Goal: Task Accomplishment & Management: Complete application form

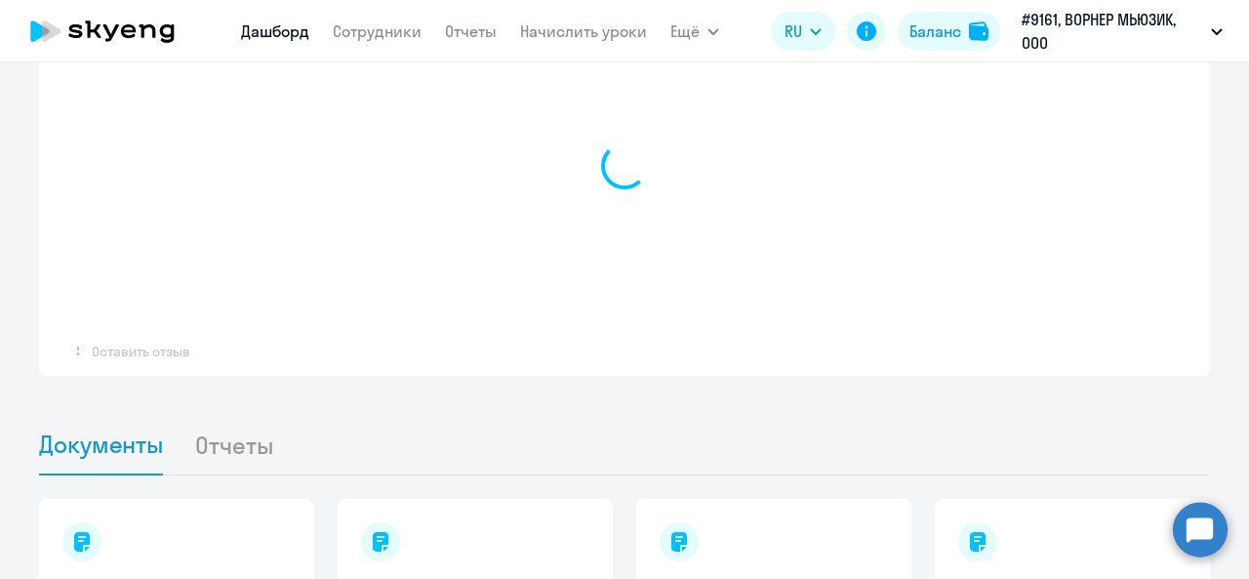
scroll to position [1562, 0]
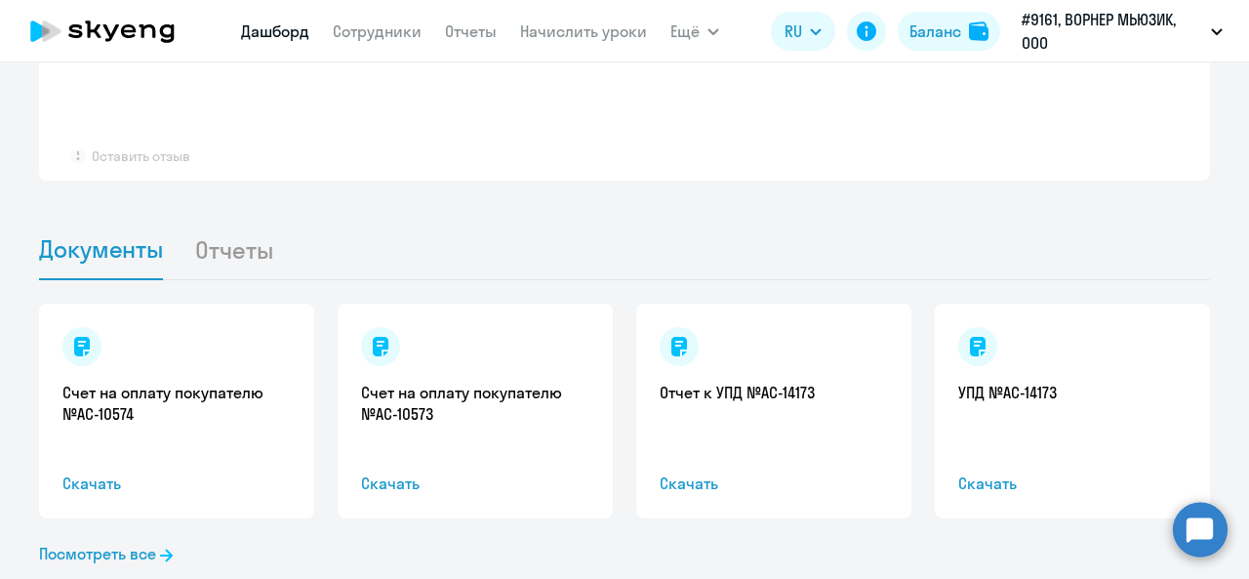
select select "30"
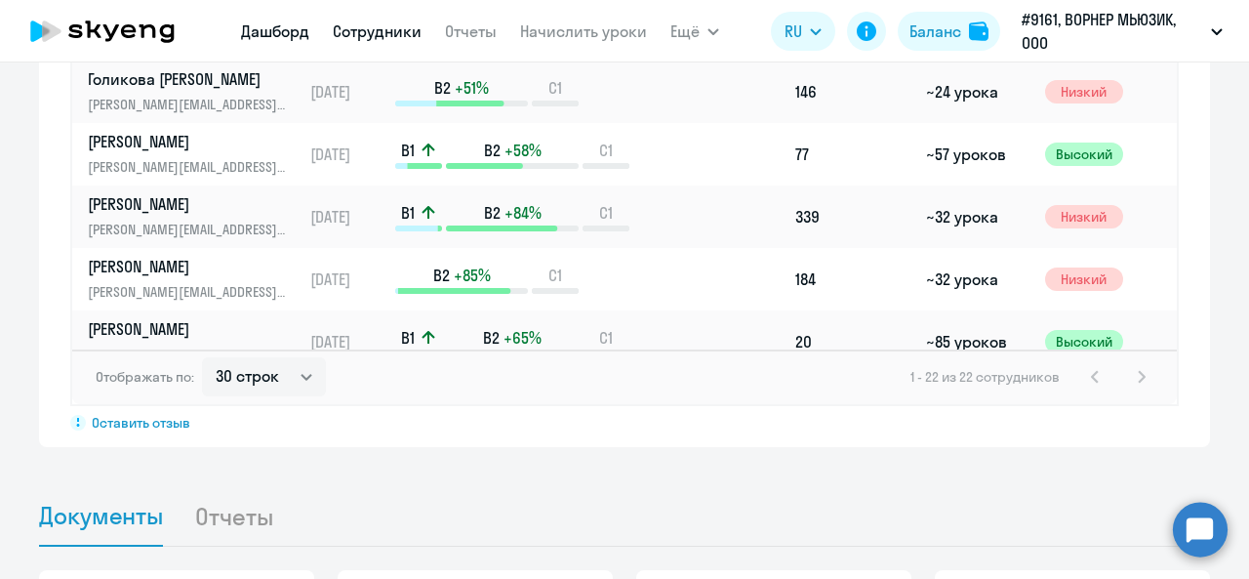
scroll to position [1827, 0]
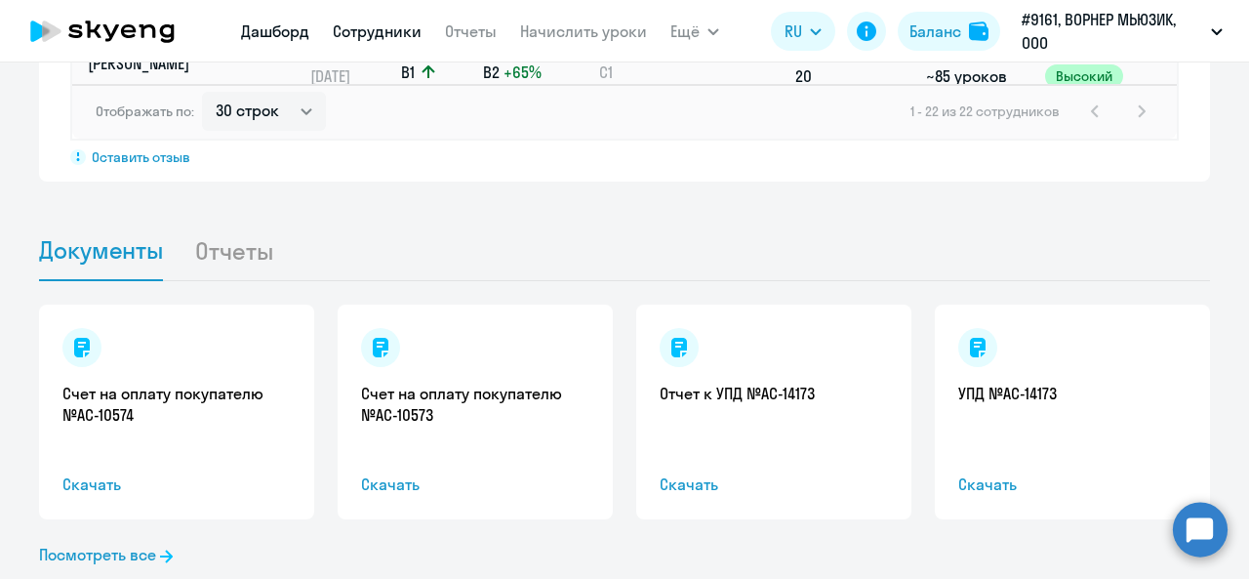
click at [371, 24] on link "Сотрудники" at bounding box center [377, 31] width 89 height 20
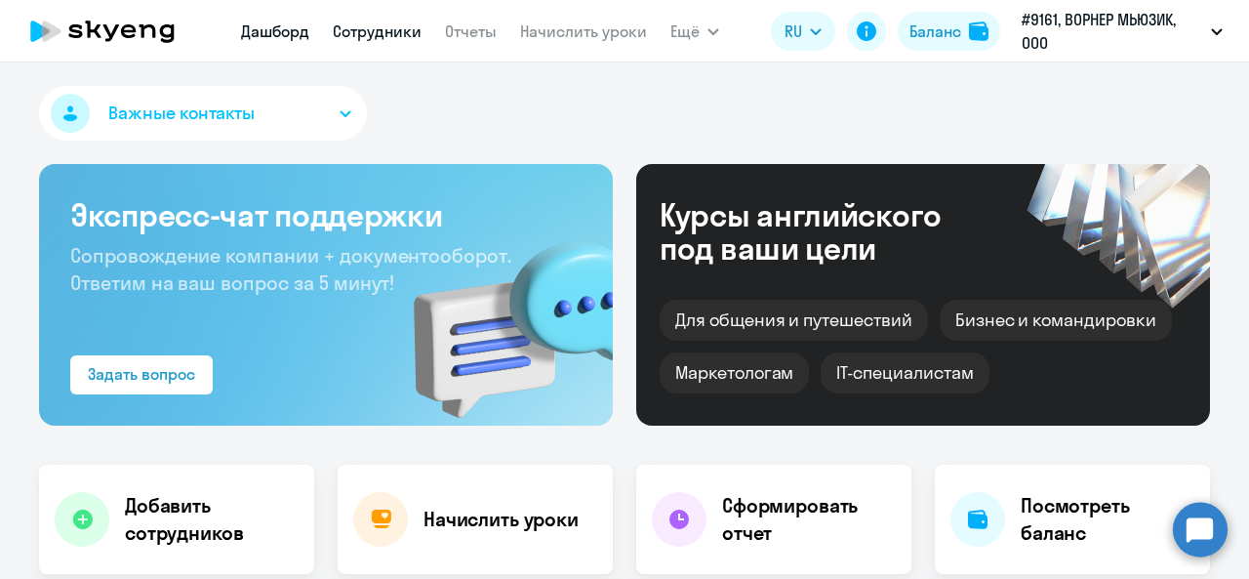
select select "30"
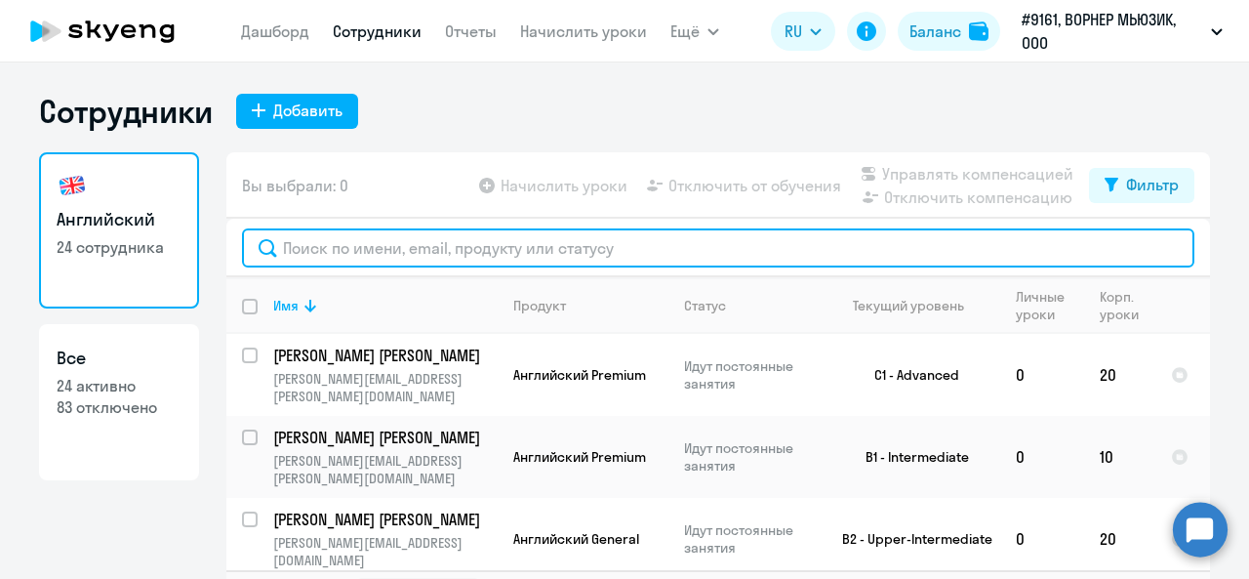
click at [467, 255] on input "text" at bounding box center [718, 247] width 953 height 39
type input "g"
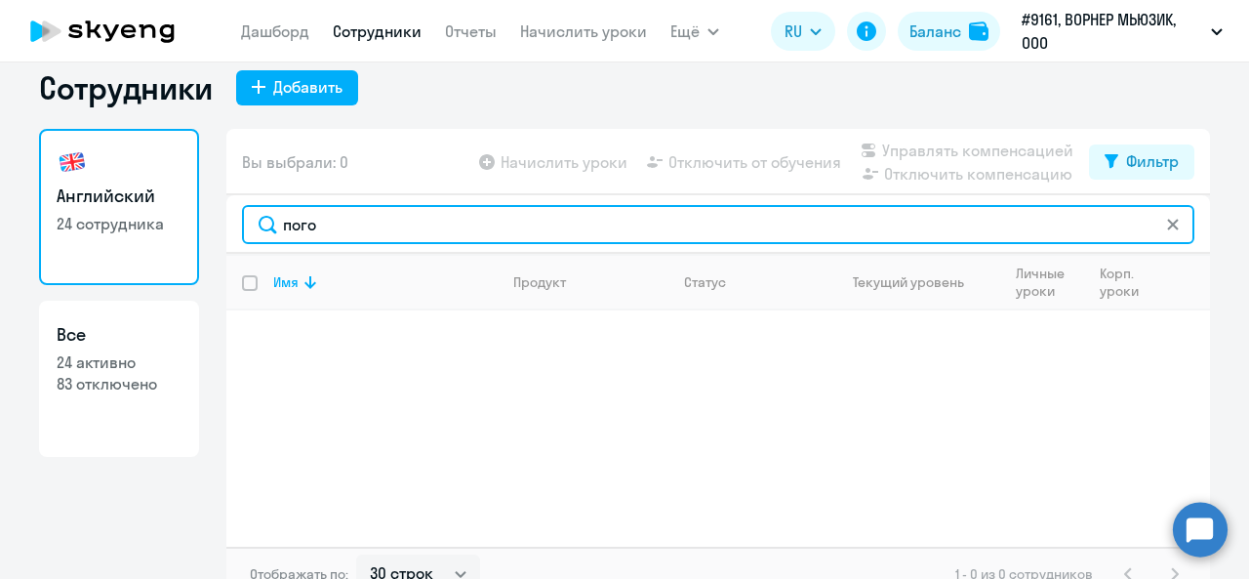
scroll to position [45, 0]
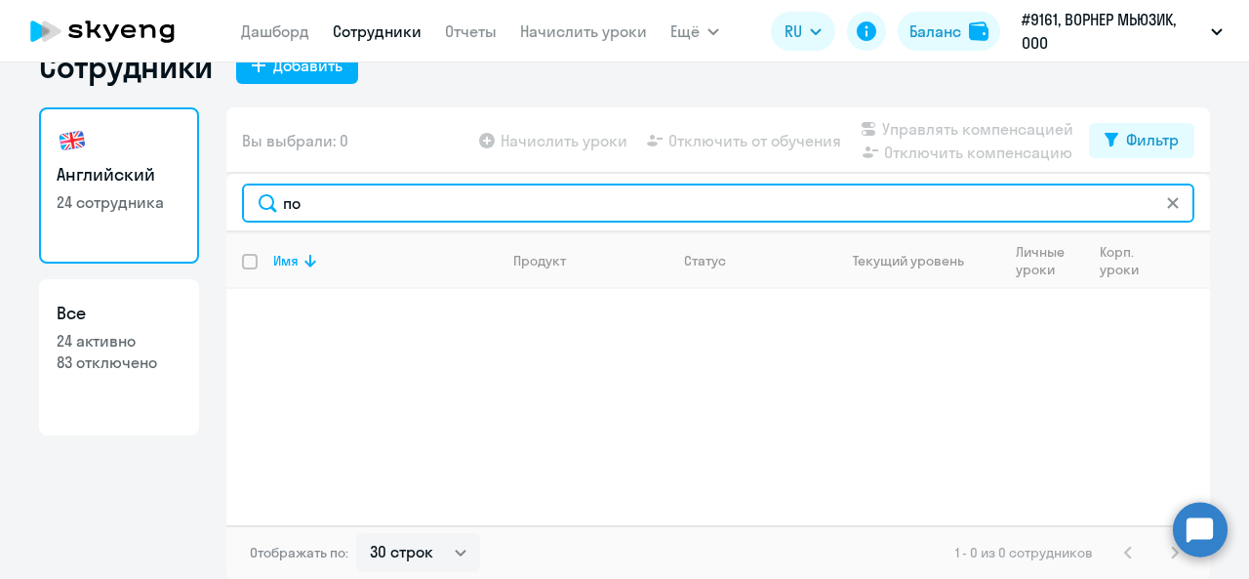
type input "п"
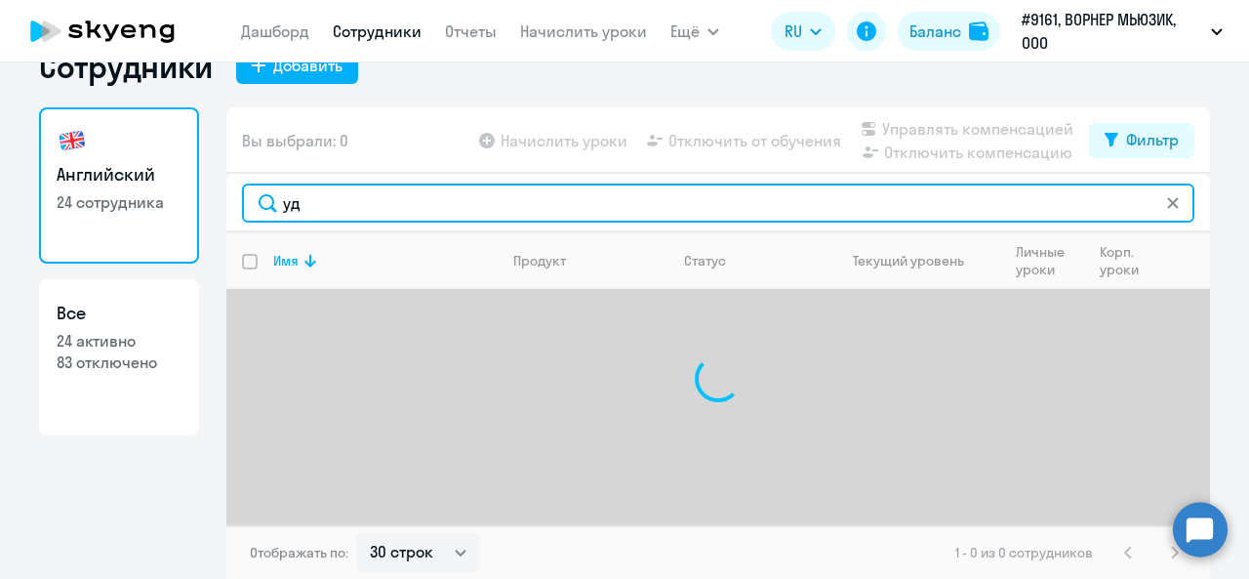
type input "у"
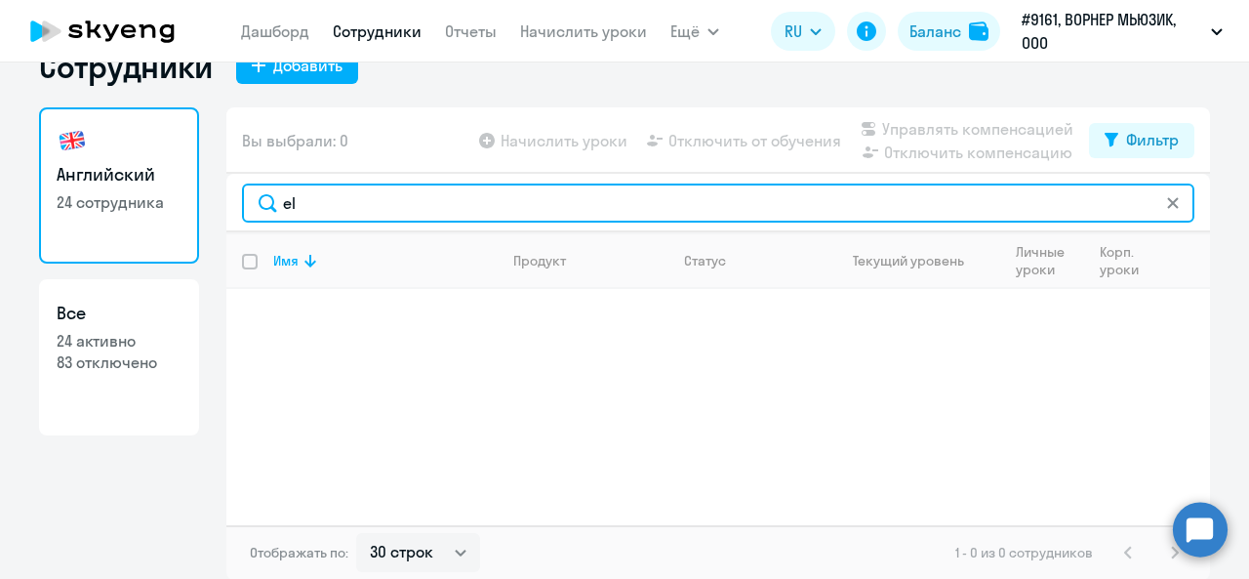
type input "e"
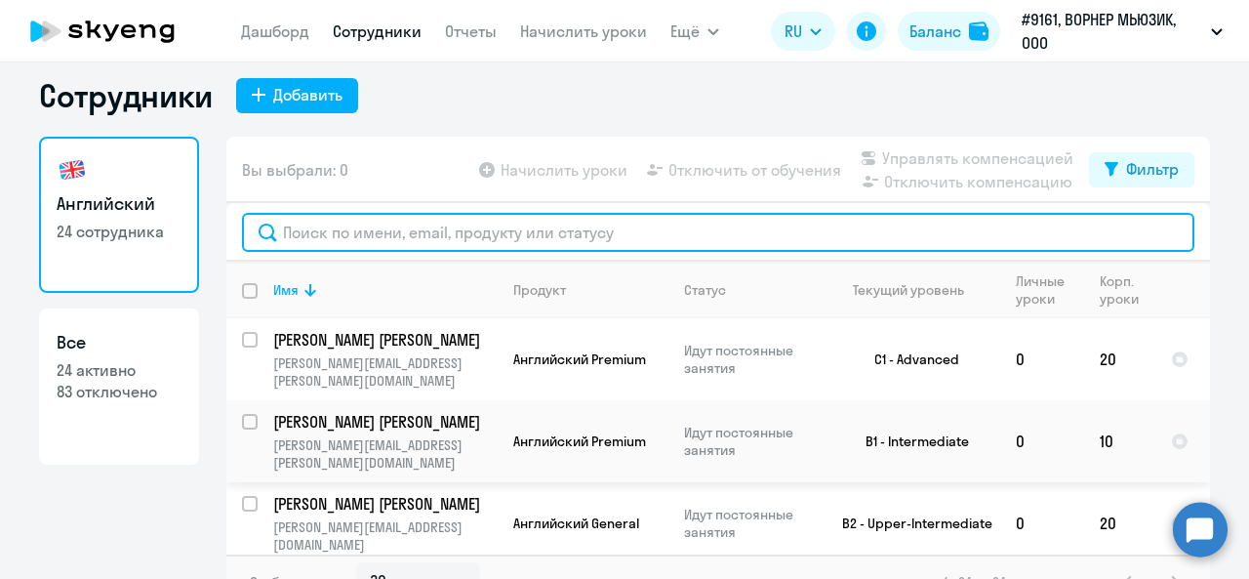
scroll to position [0, 0]
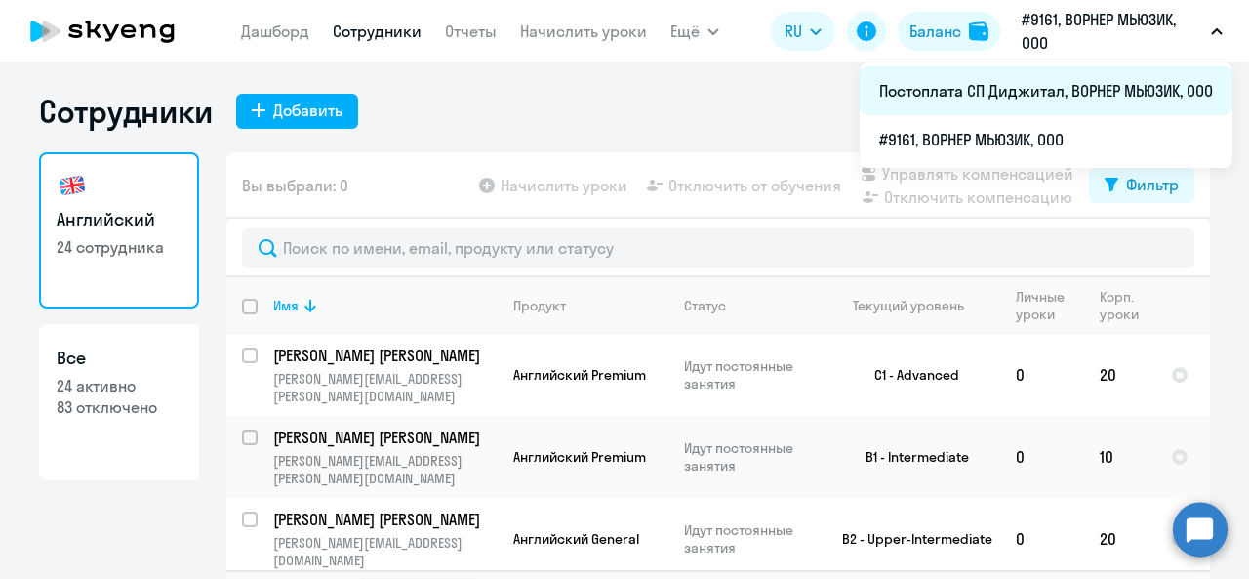
click at [946, 104] on li "Постоплата СП Диджитал, ВОРНЕР МЬЮЗИК, ООО" at bounding box center [1046, 90] width 373 height 49
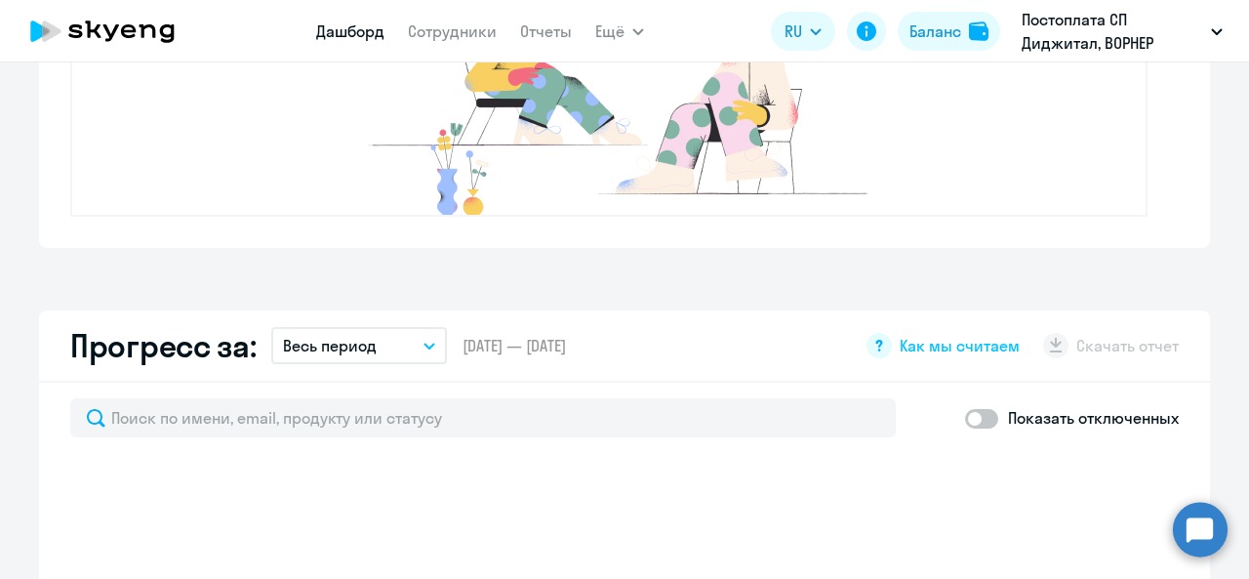
select select "30"
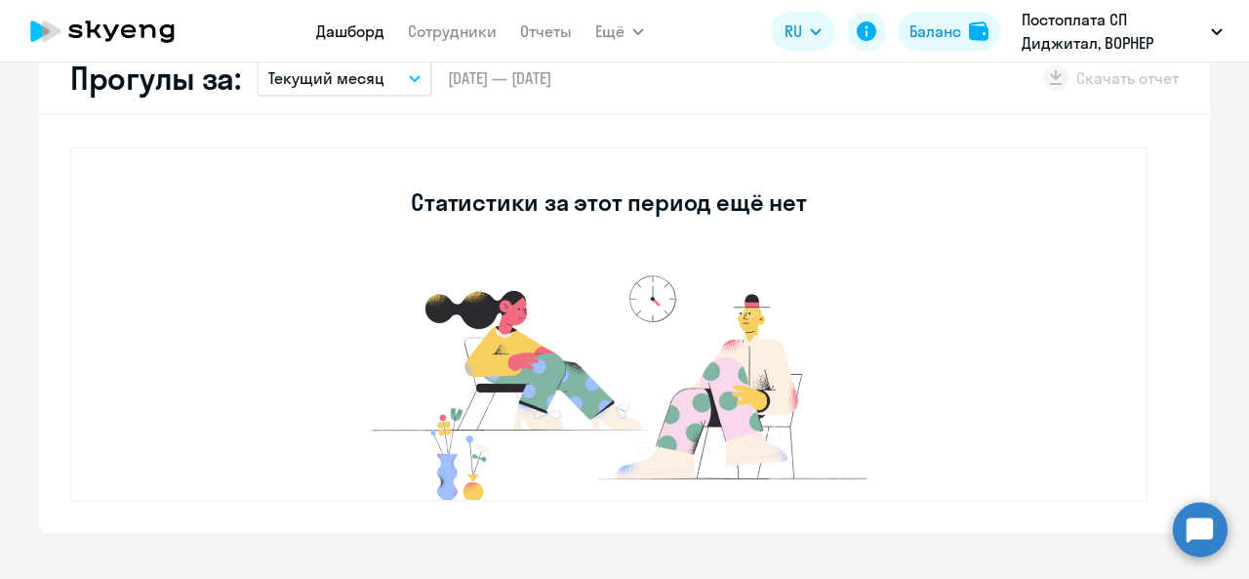
scroll to position [586, 0]
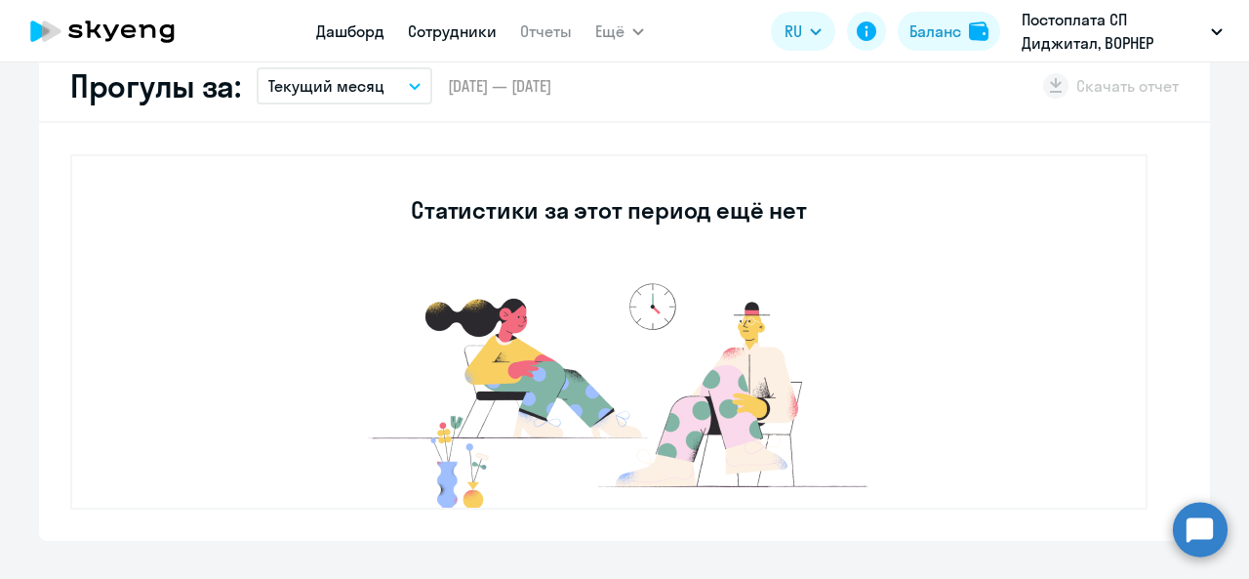
click at [433, 40] on link "Сотрудники" at bounding box center [452, 31] width 89 height 20
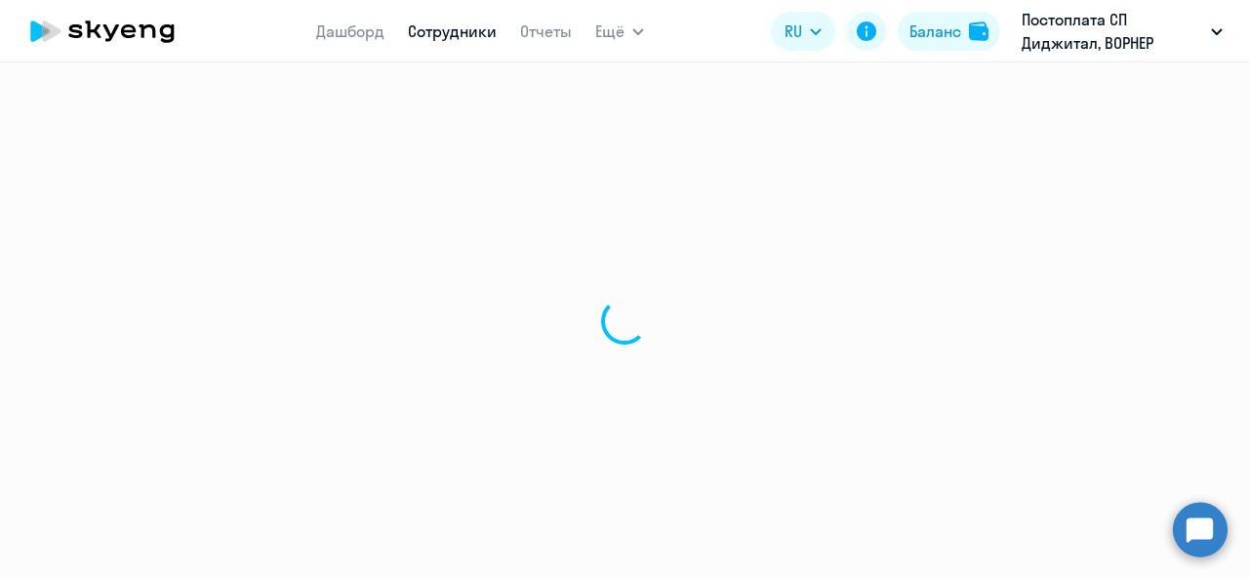
select select "30"
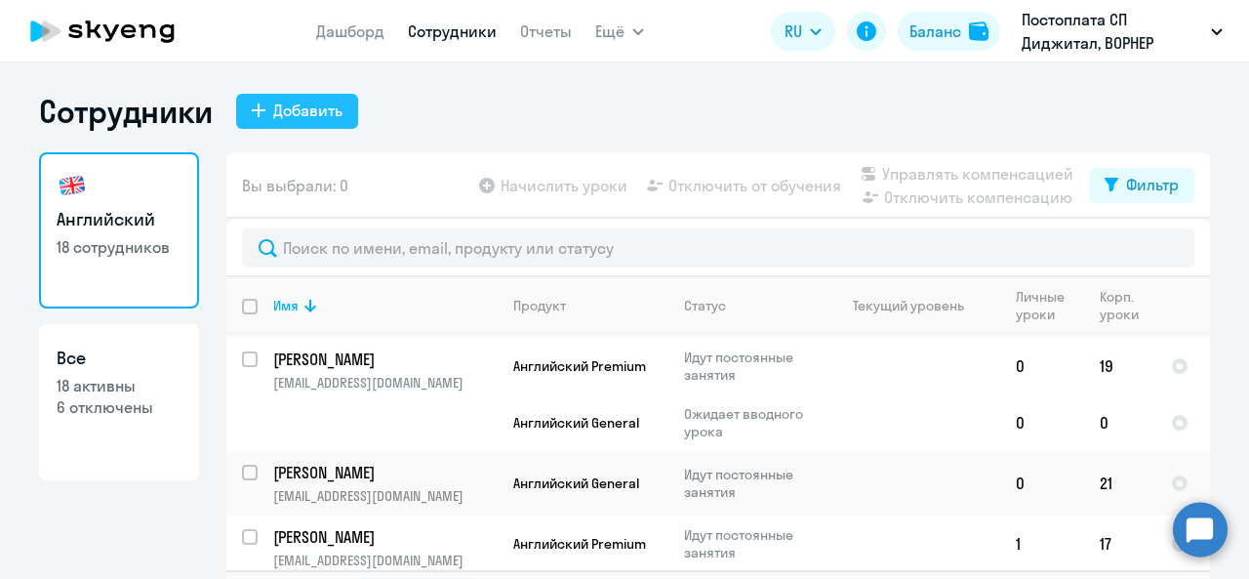
click at [293, 114] on div "Добавить" at bounding box center [307, 110] width 69 height 23
select select "english_adult_not_native_speaker"
select select "3"
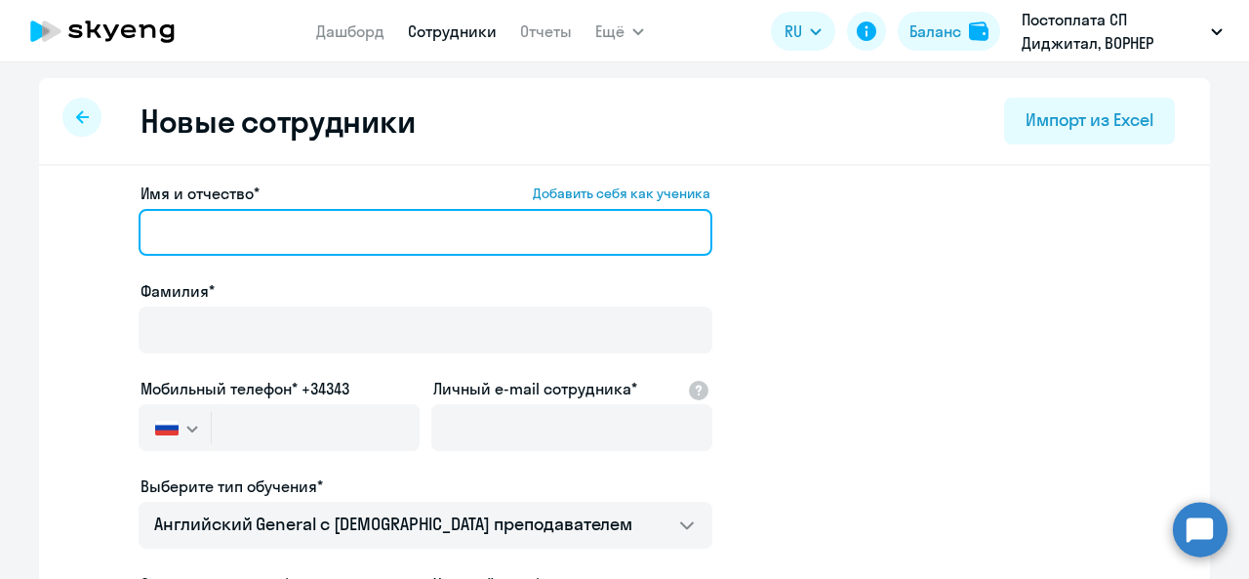
click at [222, 227] on input "Имя и отчество* Добавить себя как ученика" at bounding box center [426, 232] width 574 height 47
type input "J"
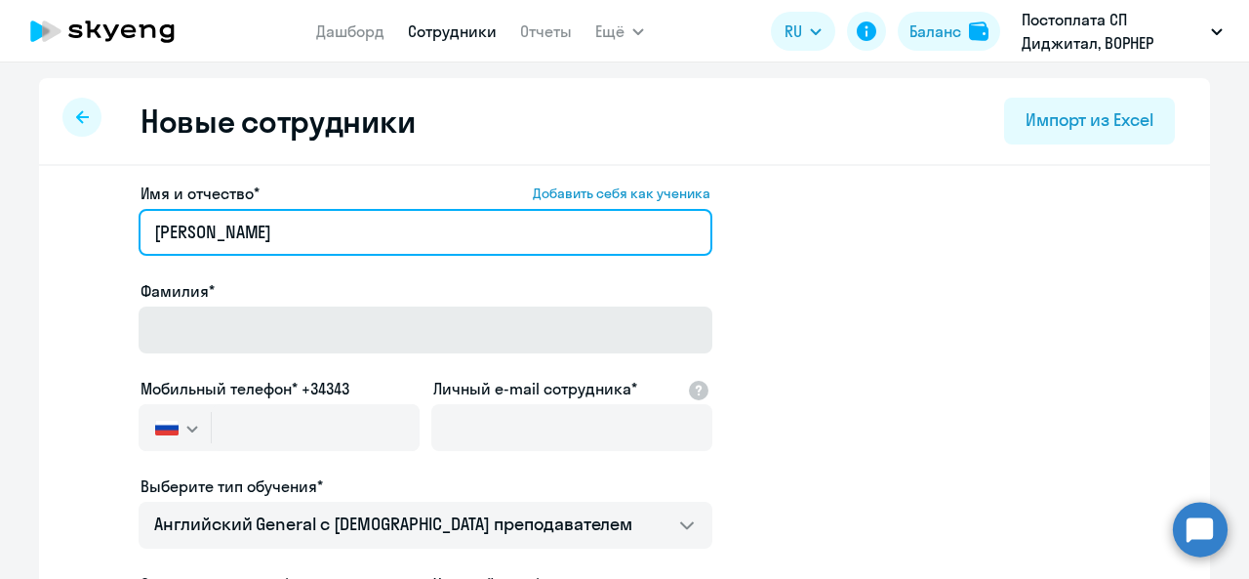
type input "[PERSON_NAME]"
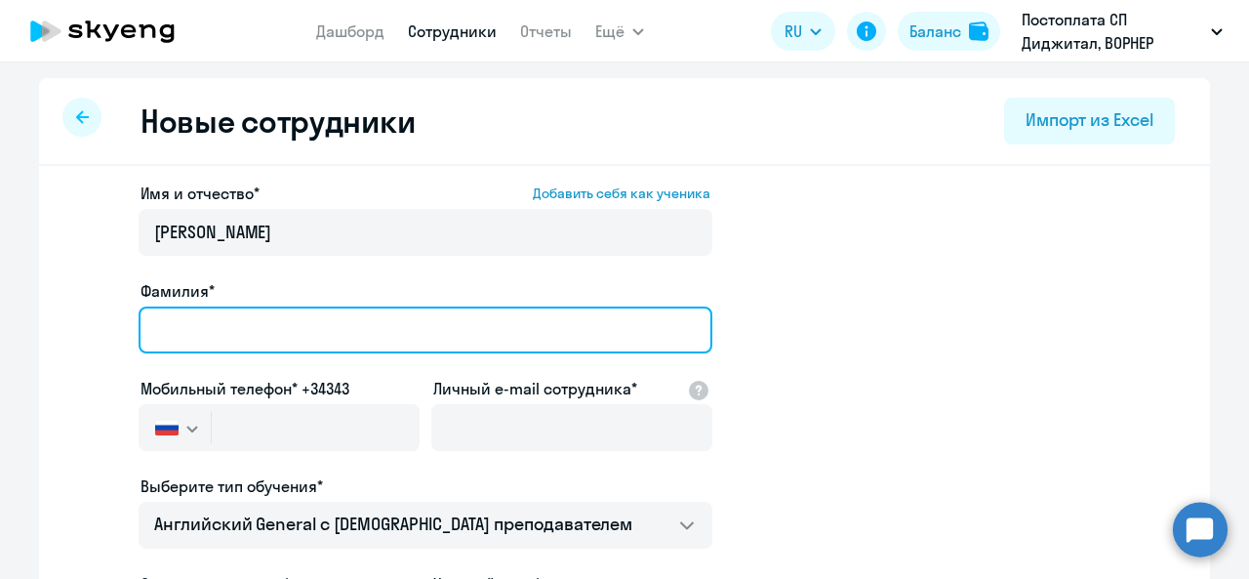
click at [200, 338] on input "Фамилия*" at bounding box center [426, 330] width 574 height 47
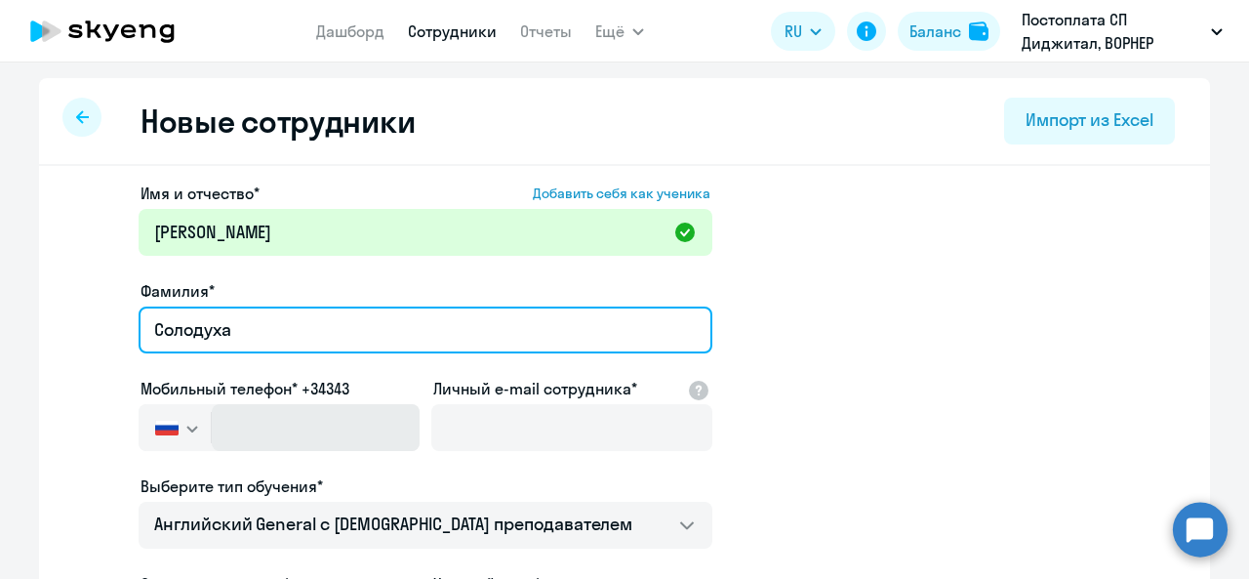
type input "Солодуха"
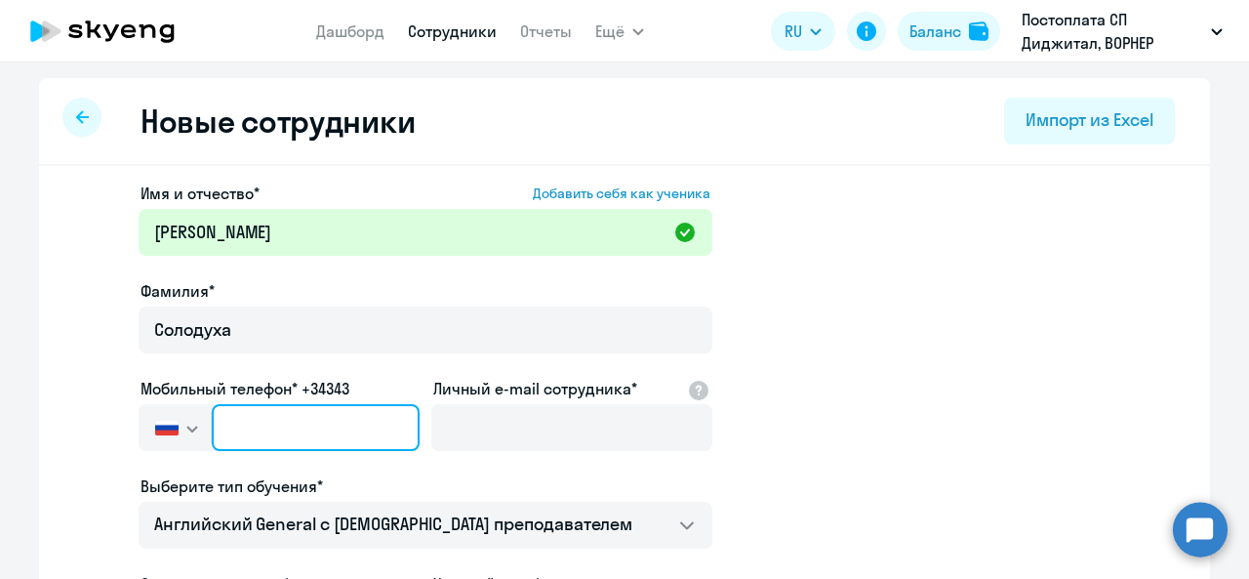
click at [266, 416] on input "text" at bounding box center [316, 427] width 208 height 47
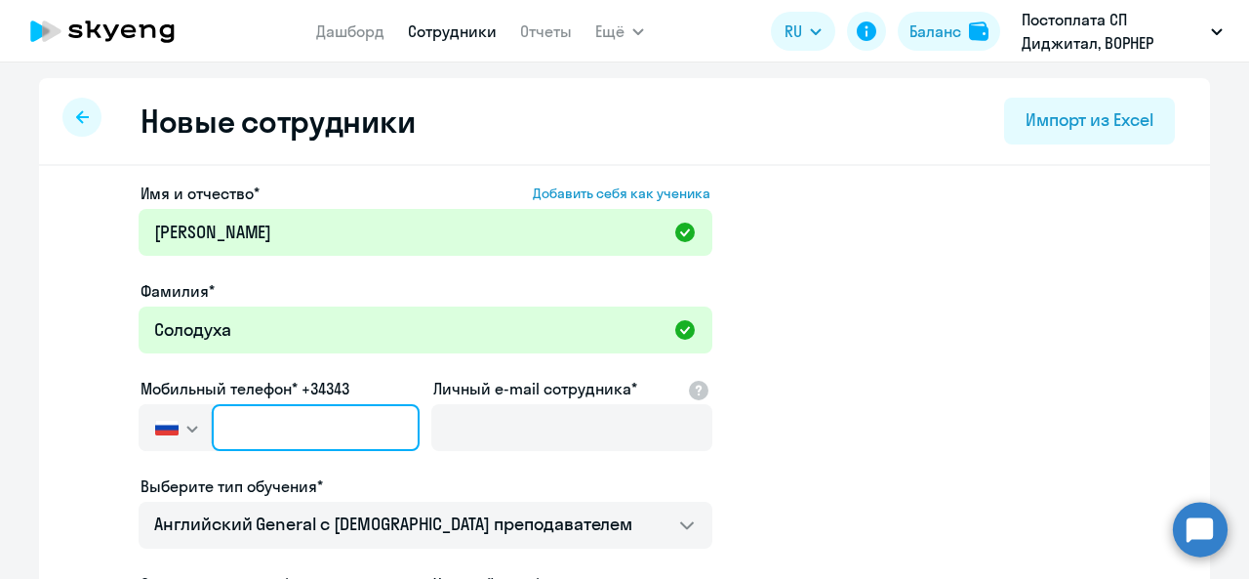
click at [334, 416] on input "text" at bounding box center [316, 427] width 208 height 47
type input "[PHONE_NUMBER]"
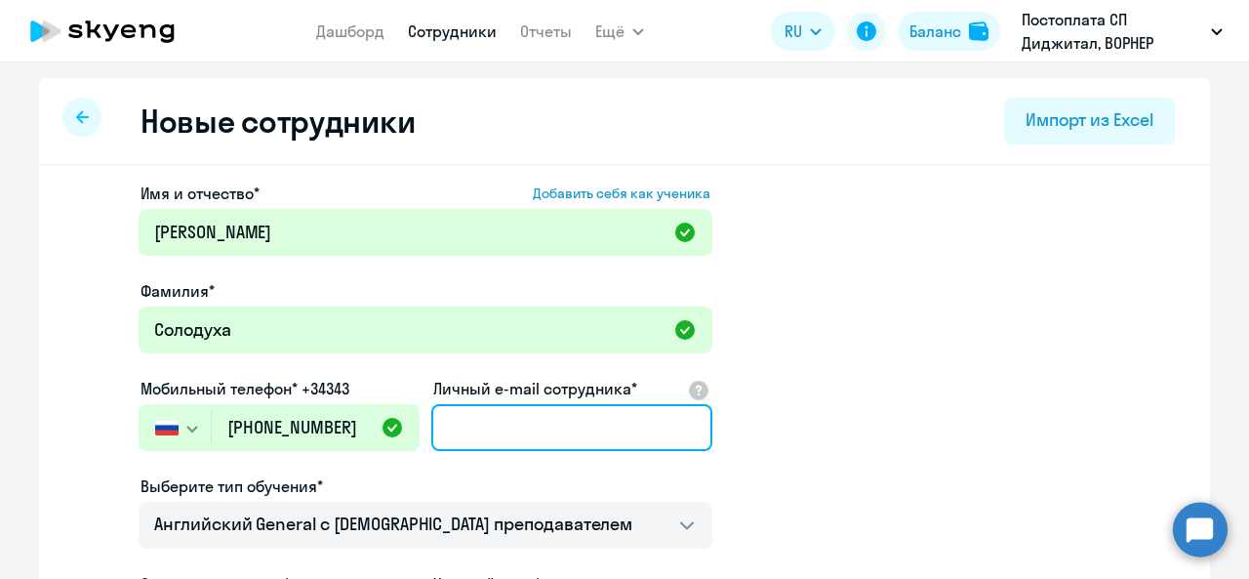
click at [524, 438] on input "Личный e-mail сотрудника*" at bounding box center [571, 427] width 281 height 47
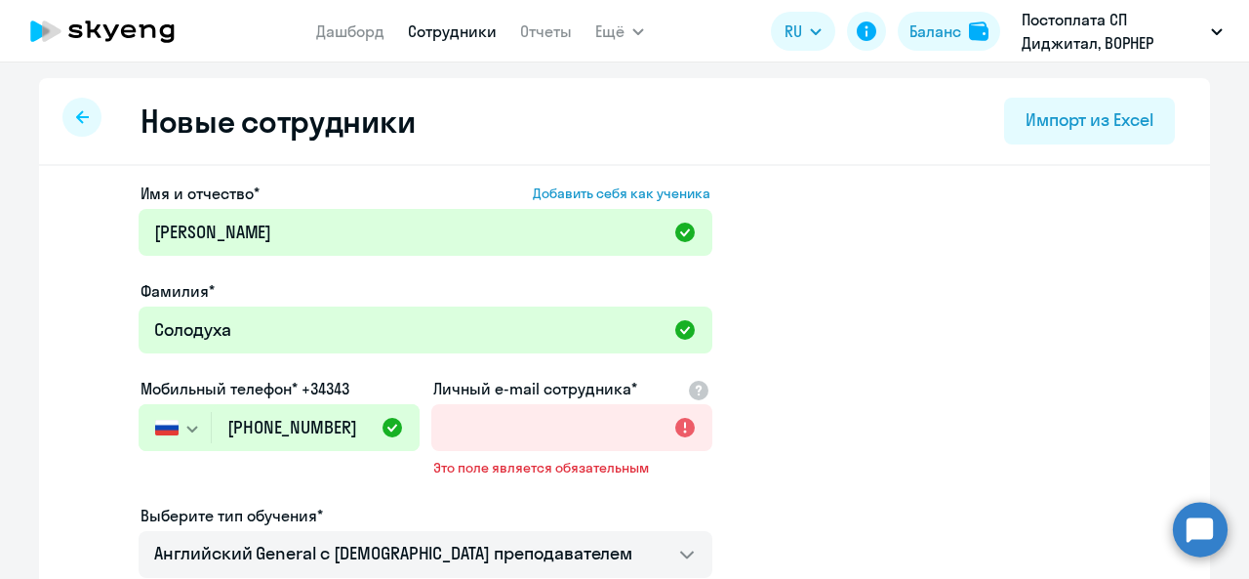
click at [291, 283] on div "Фамилия*" at bounding box center [426, 290] width 574 height 23
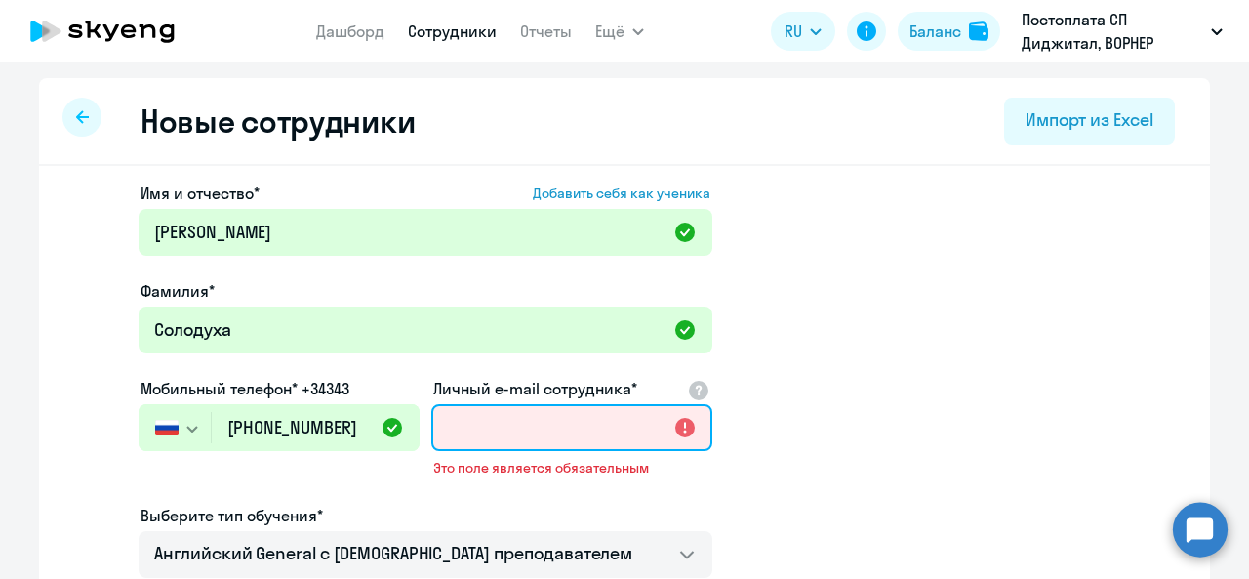
click at [602, 439] on input "Личный e-mail сотрудника*" at bounding box center [571, 427] width 281 height 47
paste input "[PERSON_NAME][EMAIL_ADDRESS][PERSON_NAME][DOMAIN_NAME]"
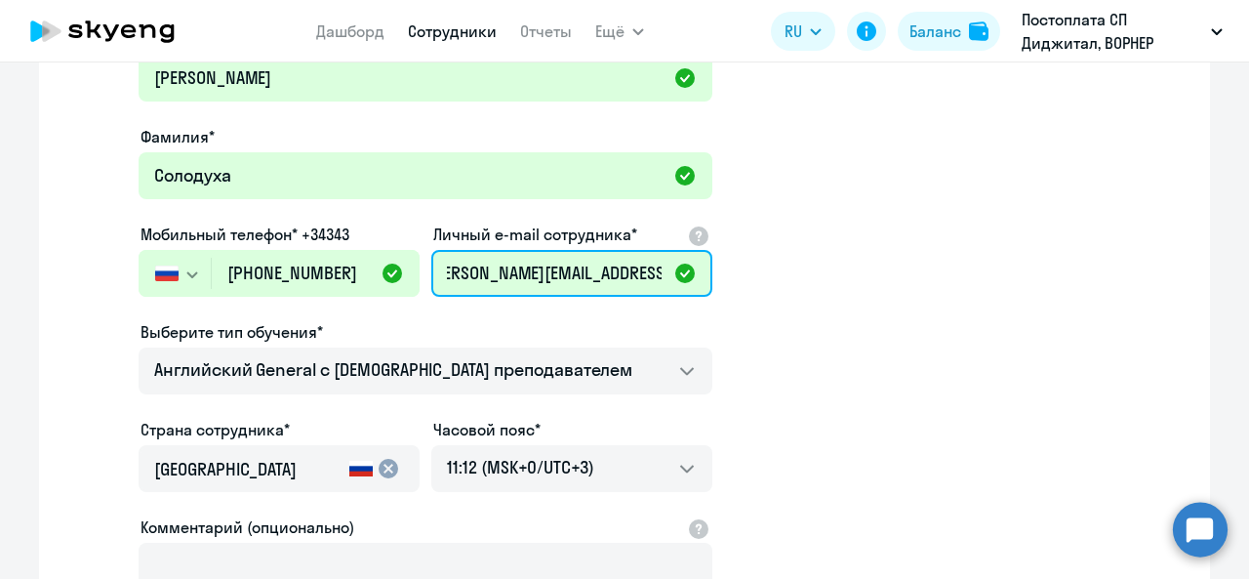
scroll to position [173, 0]
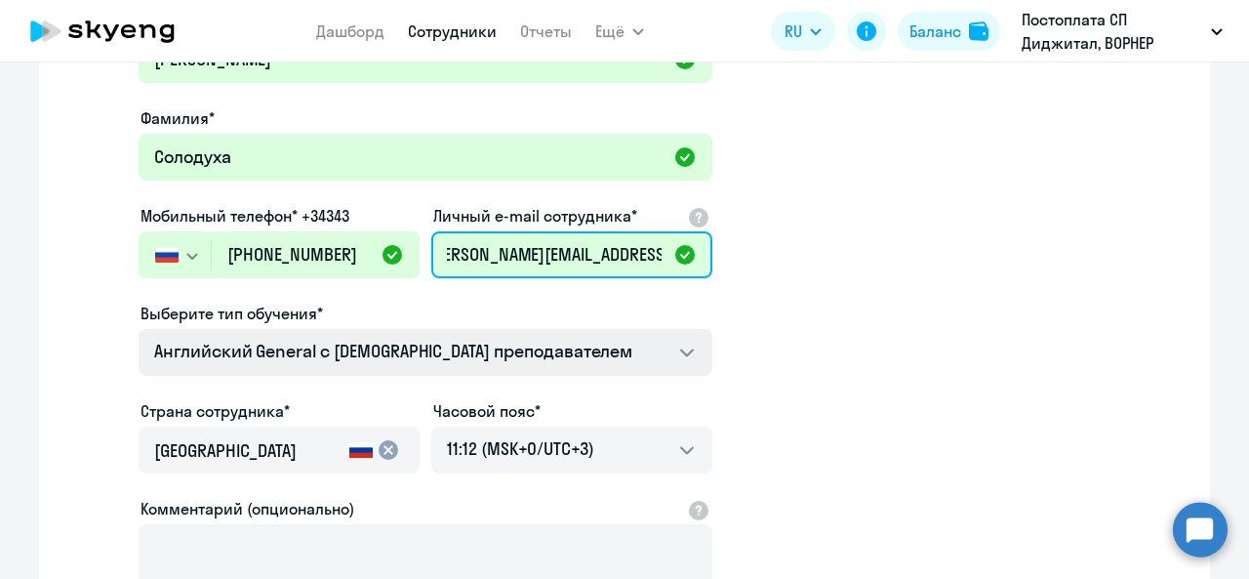
type input "[PERSON_NAME][EMAIL_ADDRESS][PERSON_NAME][DOMAIN_NAME]"
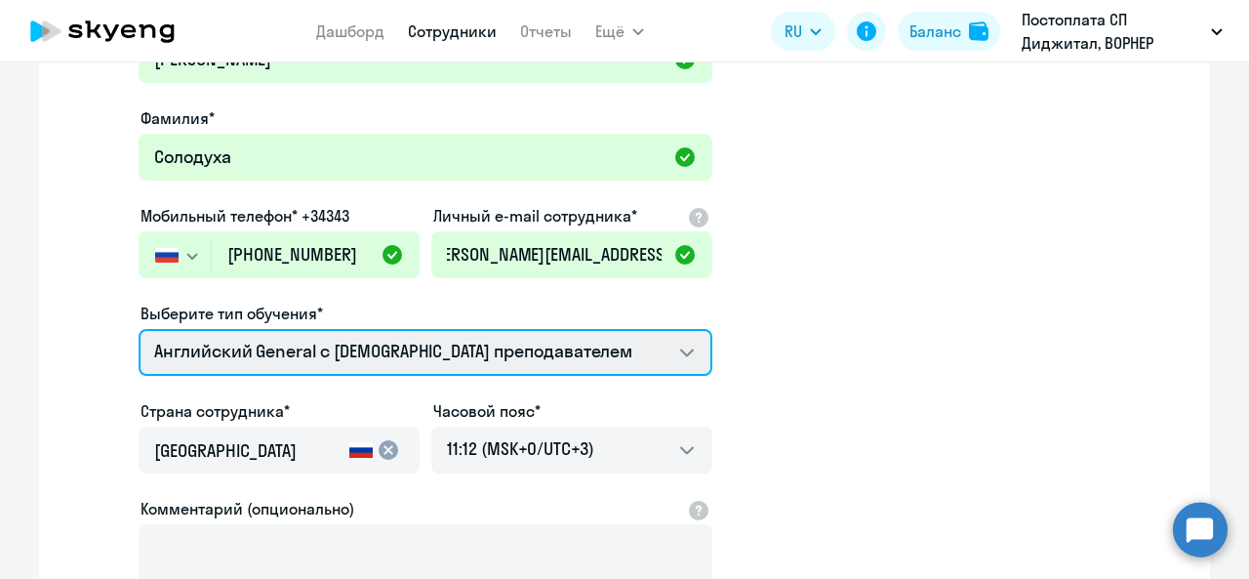
click at [414, 348] on select "Премиум [DEMOGRAPHIC_DATA] с русскоговорящим преподавателем Английский General …" at bounding box center [426, 352] width 574 height 47
select select "english_adult_not_native_speaker_premium"
click at [139, 329] on select "Премиум [DEMOGRAPHIC_DATA] с русскоговорящим преподавателем Английский General …" at bounding box center [426, 352] width 574 height 47
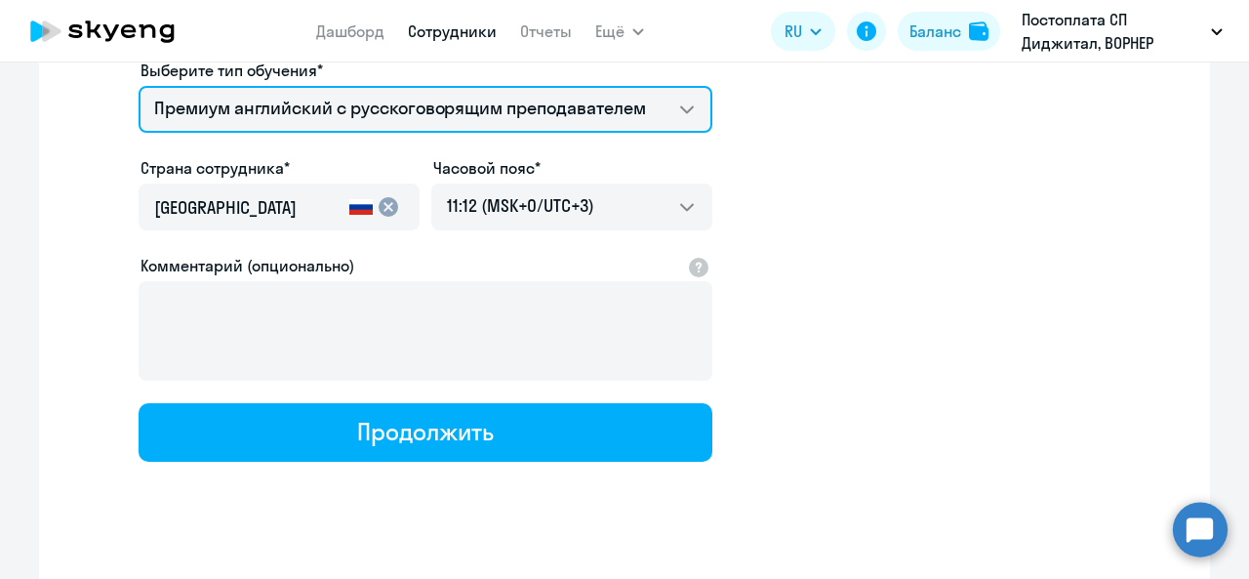
scroll to position [443, 0]
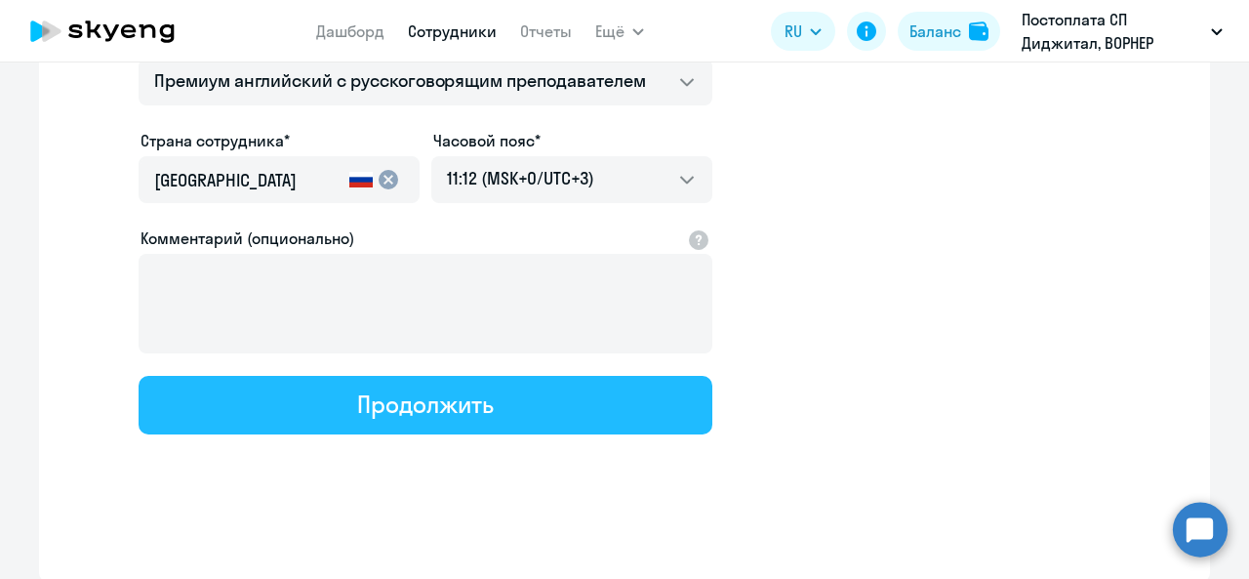
click at [485, 402] on div "Продолжить" at bounding box center [425, 404] width 136 height 31
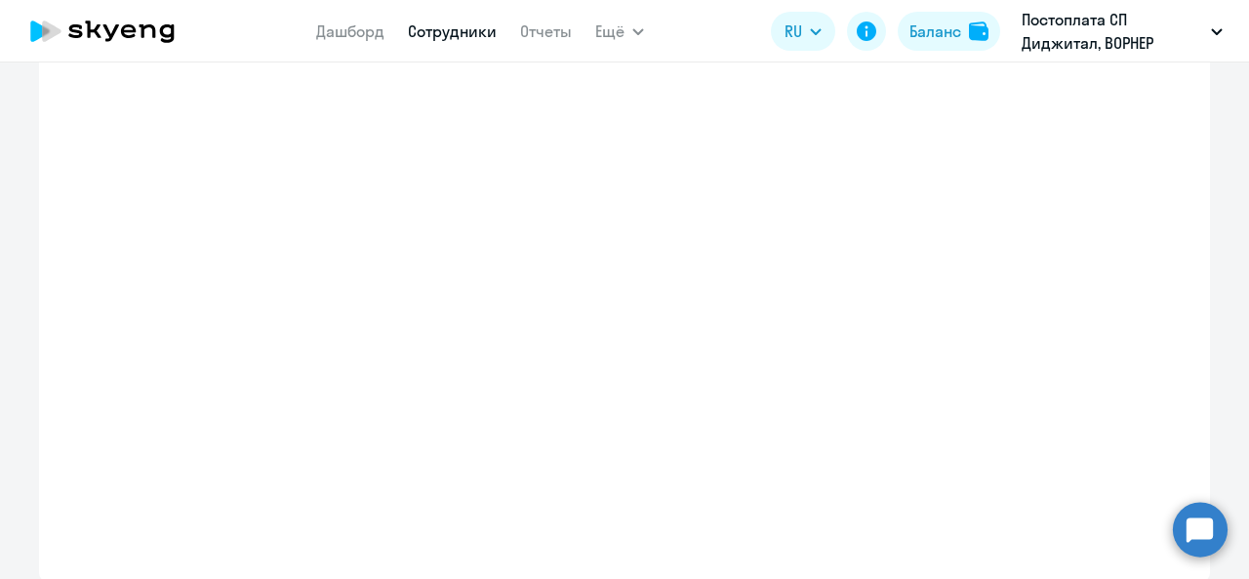
select select "english_adult_not_native_speaker_premium"
select select "3"
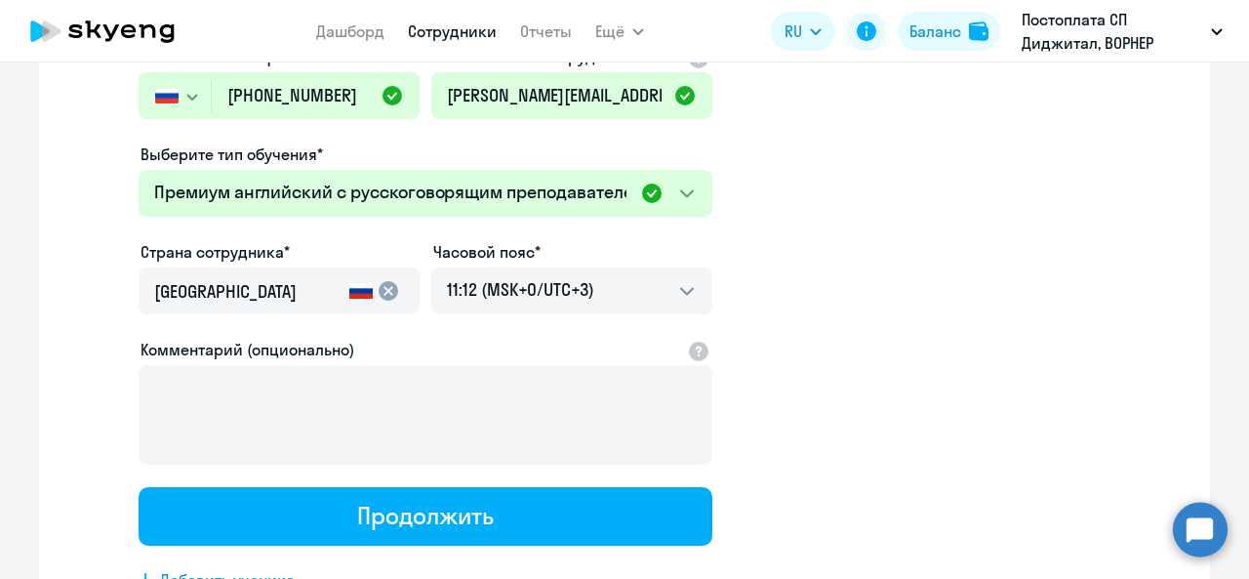
scroll to position [0, 0]
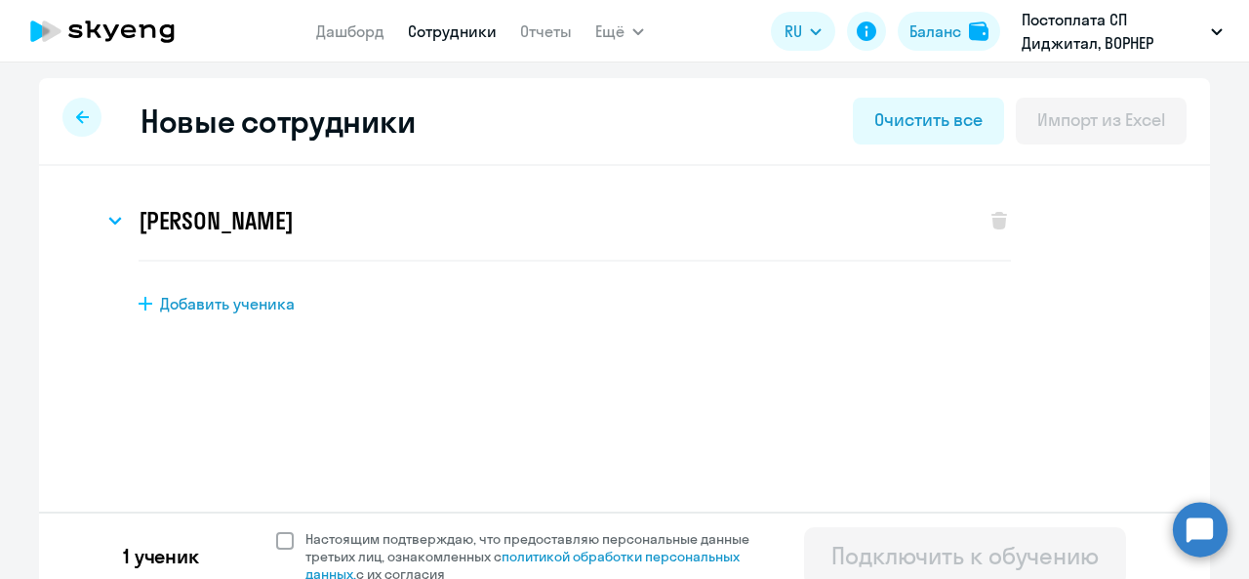
click at [283, 533] on span at bounding box center [285, 541] width 18 height 18
click at [276, 530] on input "Настоящим подтверждаю, что предоставляю персональные данные третьих лиц, ознако…" at bounding box center [275, 529] width 1 height 1
checkbox input "true"
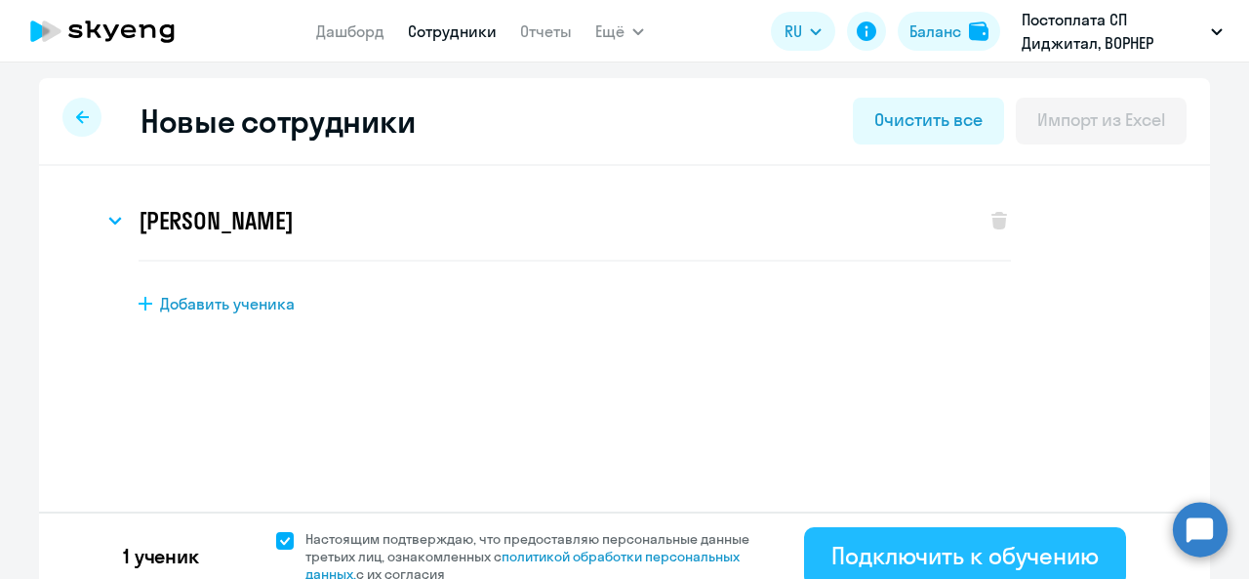
click at [972, 550] on div "Подключить к обучению" at bounding box center [965, 555] width 267 height 31
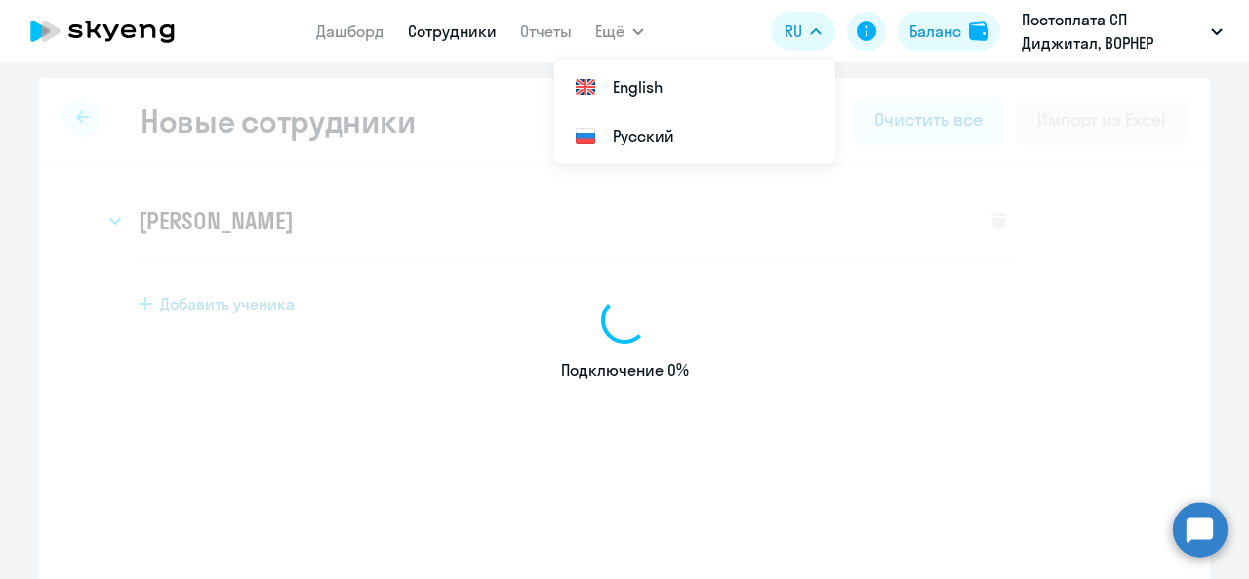
select select "english_adult_not_native_speaker"
select select "3"
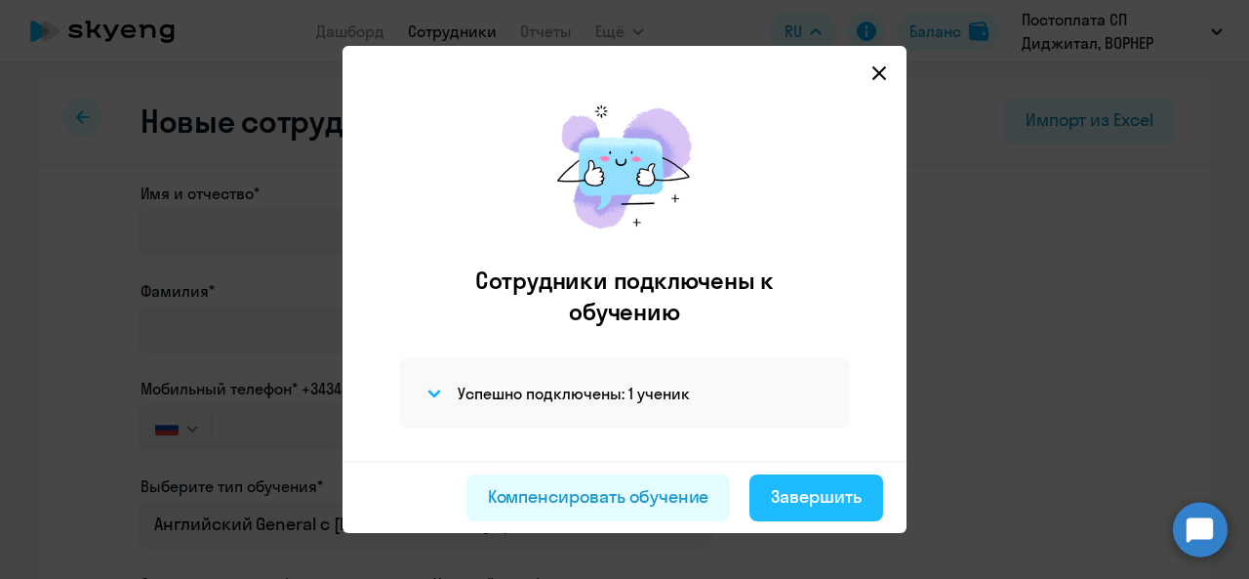
click at [809, 494] on div "Завершить" at bounding box center [816, 496] width 91 height 25
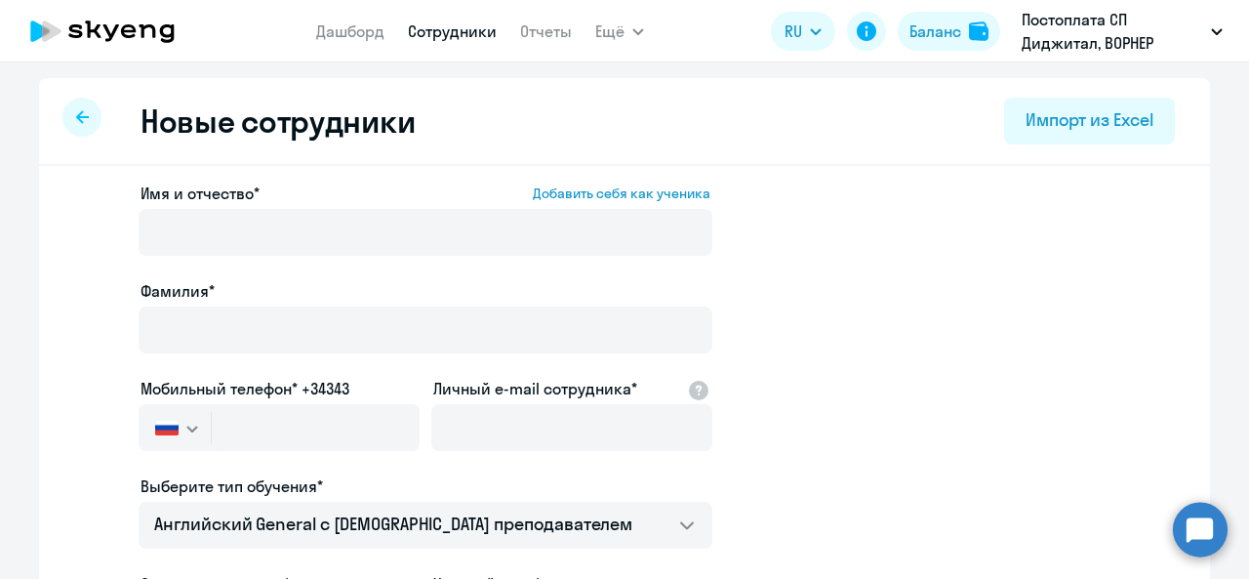
select select "30"
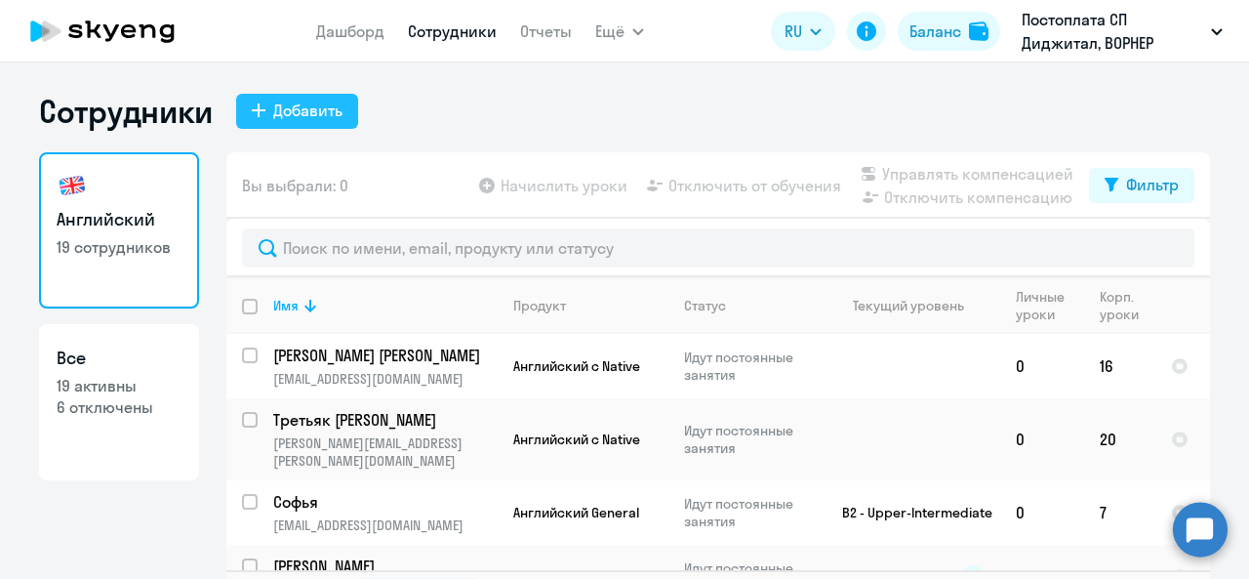
click at [315, 114] on div "Добавить" at bounding box center [307, 110] width 69 height 23
select select "english_adult_not_native_speaker"
select select "3"
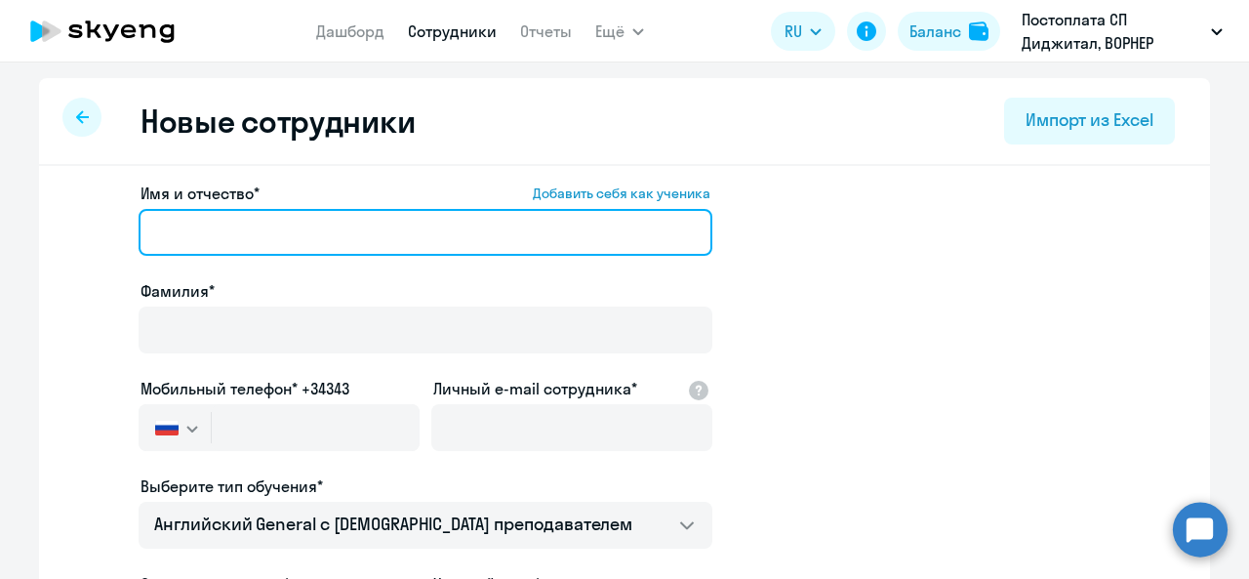
click at [484, 233] on input "Имя и отчество* Добавить себя как ученика" at bounding box center [426, 232] width 574 height 47
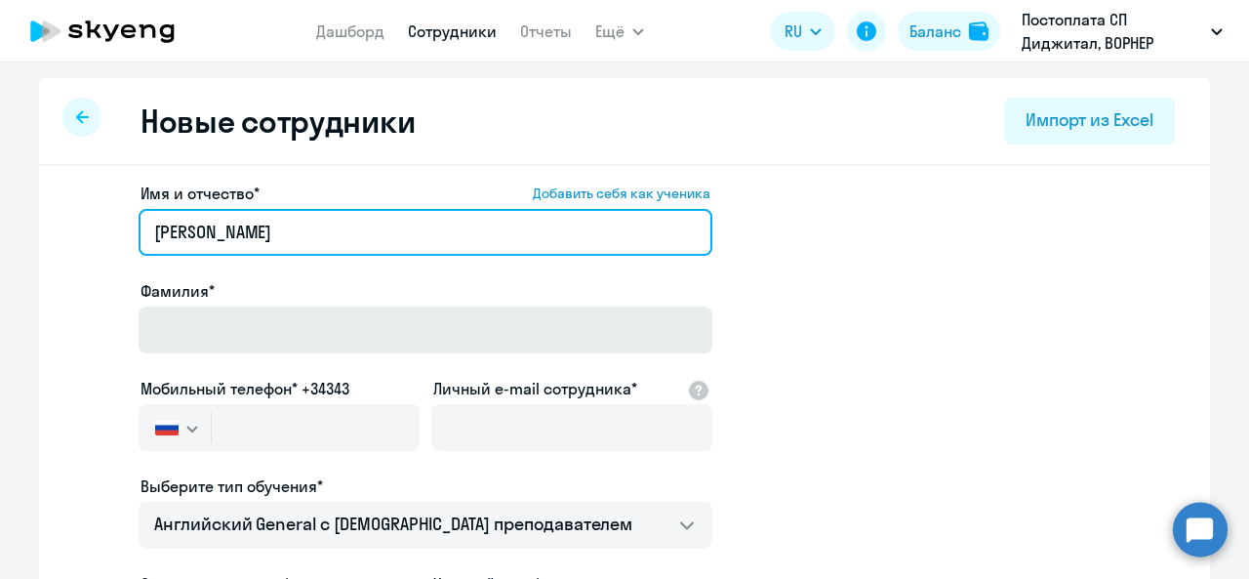
type input "[PERSON_NAME]"
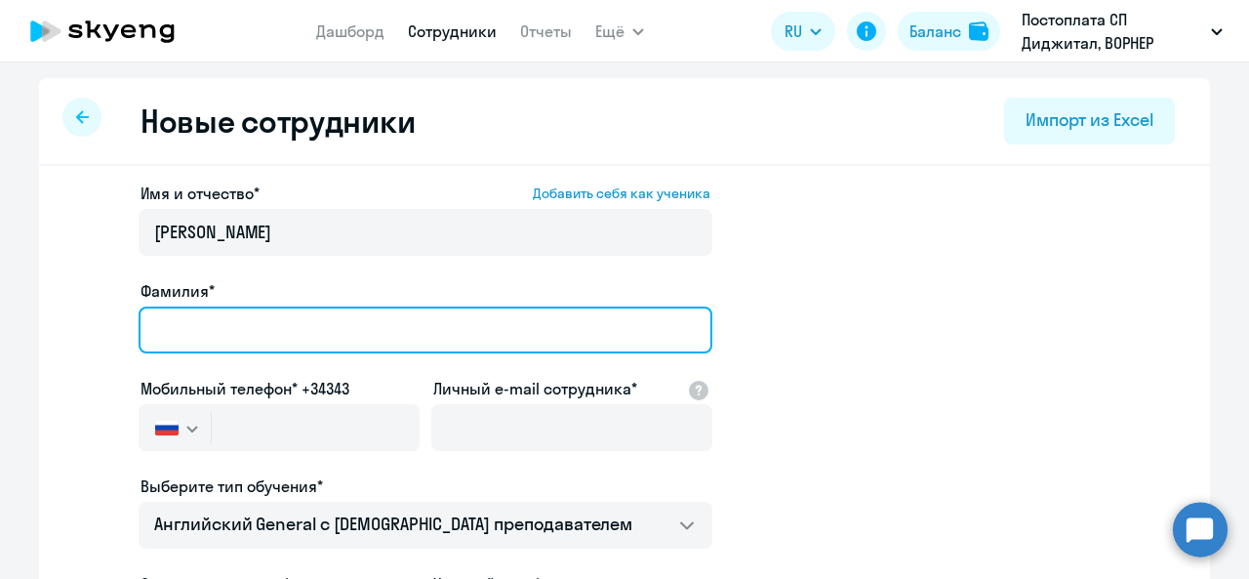
click at [359, 326] on input "Фамилия*" at bounding box center [426, 330] width 574 height 47
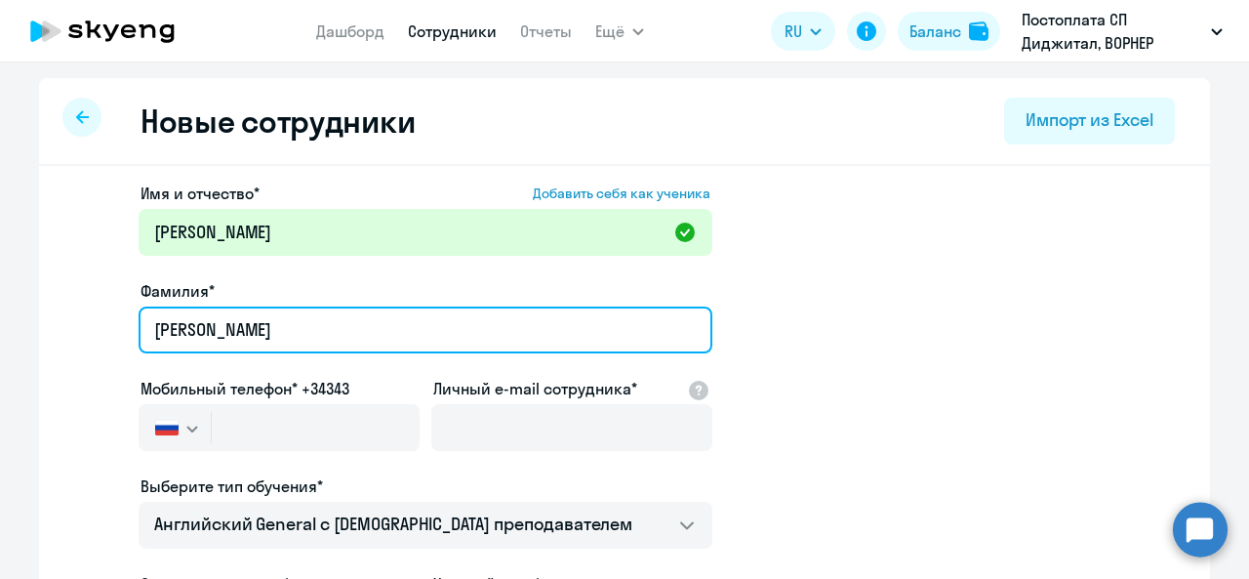
type input "[PERSON_NAME]"
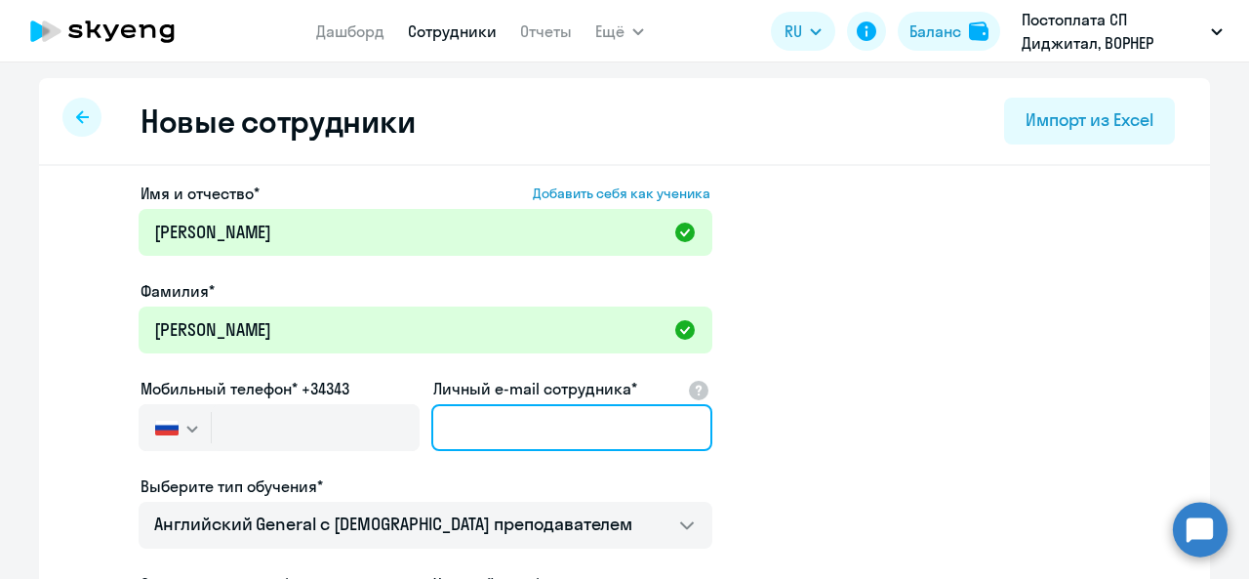
click at [504, 428] on input "Личный e-mail сотрудника*" at bounding box center [571, 427] width 281 height 47
paste input "[PERSON_NAME][EMAIL_ADDRESS][PERSON_NAME][DOMAIN_NAME]"
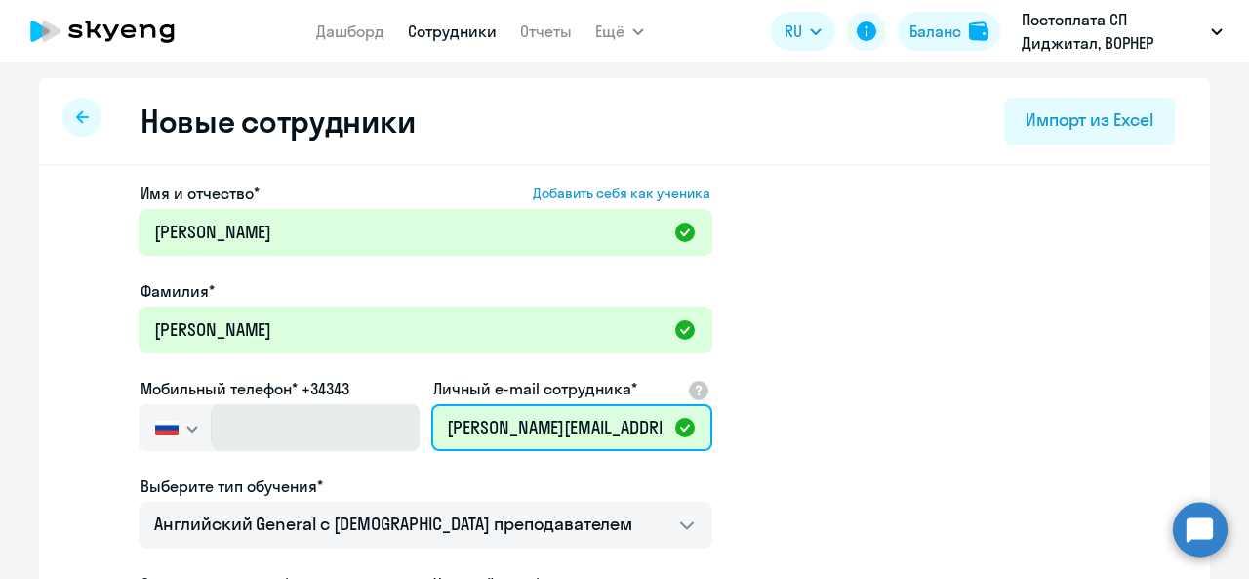
drag, startPoint x: 658, startPoint y: 428, endPoint x: 357, endPoint y: 420, distance: 300.8
click at [357, 420] on div "Имя и отчество* Добавить себя как ученика [PERSON_NAME]* [PERSON_NAME] телефон*…" at bounding box center [426, 530] width 574 height 696
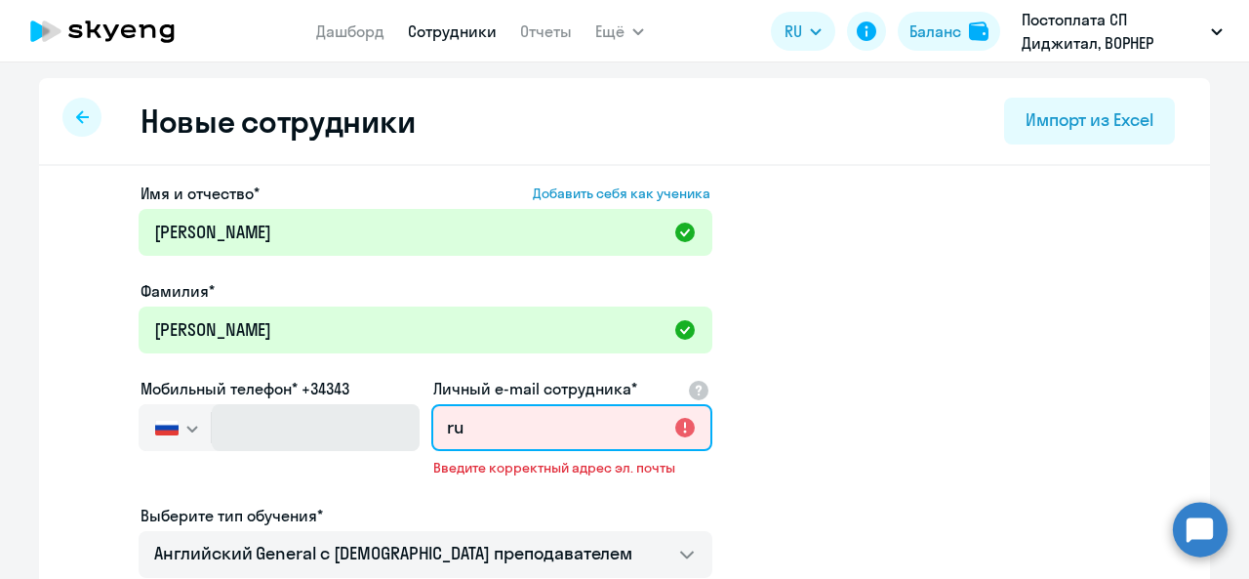
type input "u"
paste input "[EMAIL_ADDRESS][DOMAIN_NAME]"
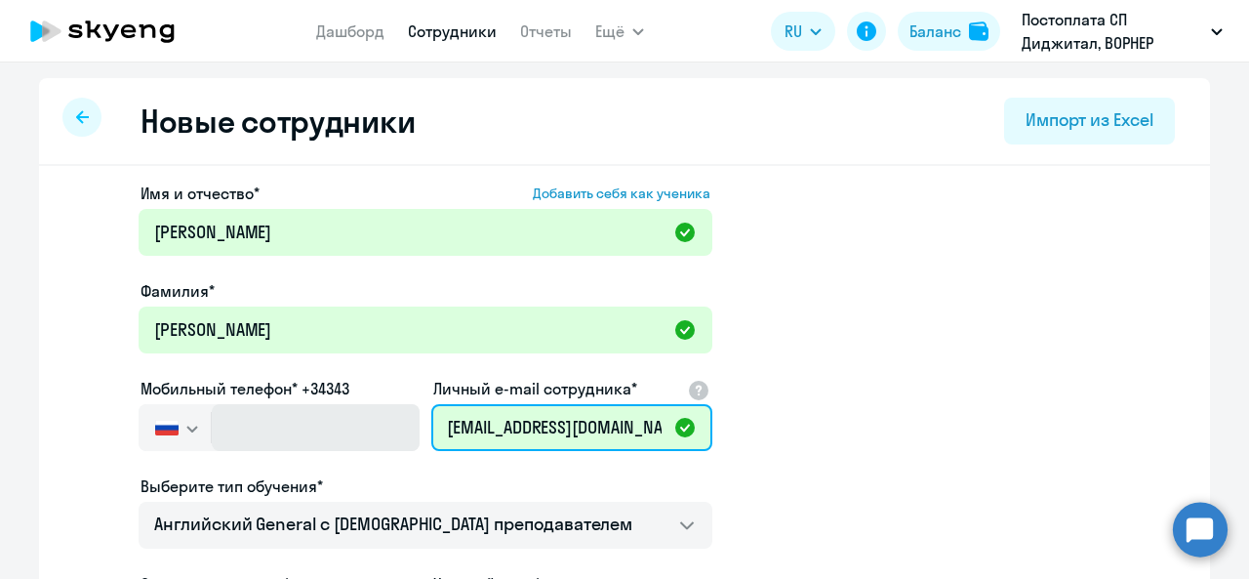
type input "[EMAIL_ADDRESS][DOMAIN_NAME]"
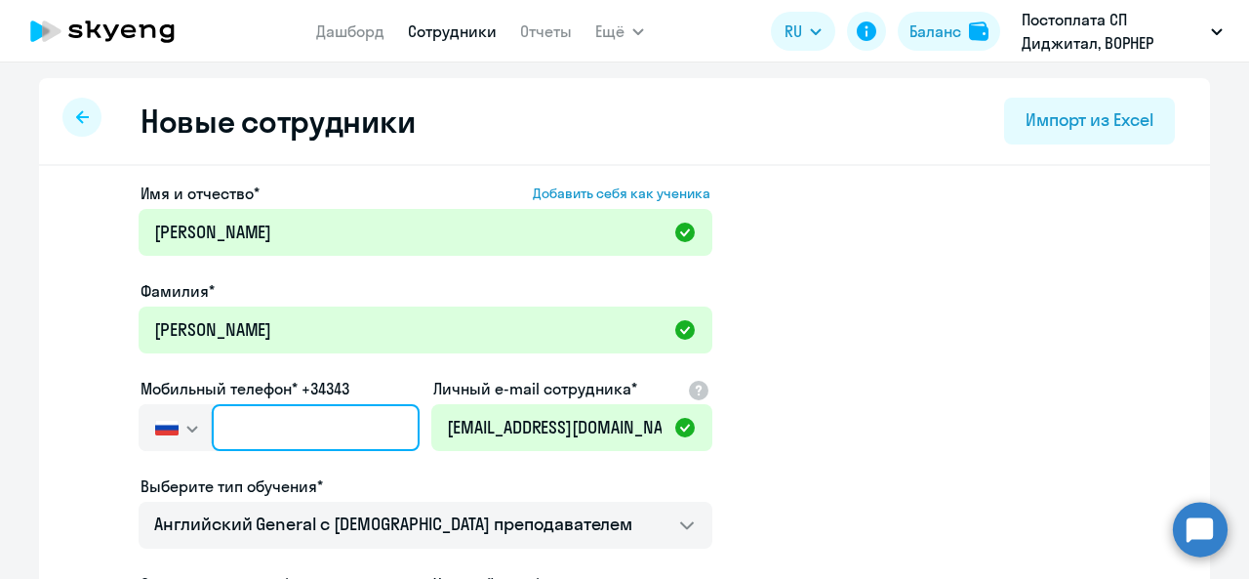
click at [346, 425] on input "text" at bounding box center [316, 427] width 208 height 47
type input "[PHONE_NUMBER]"
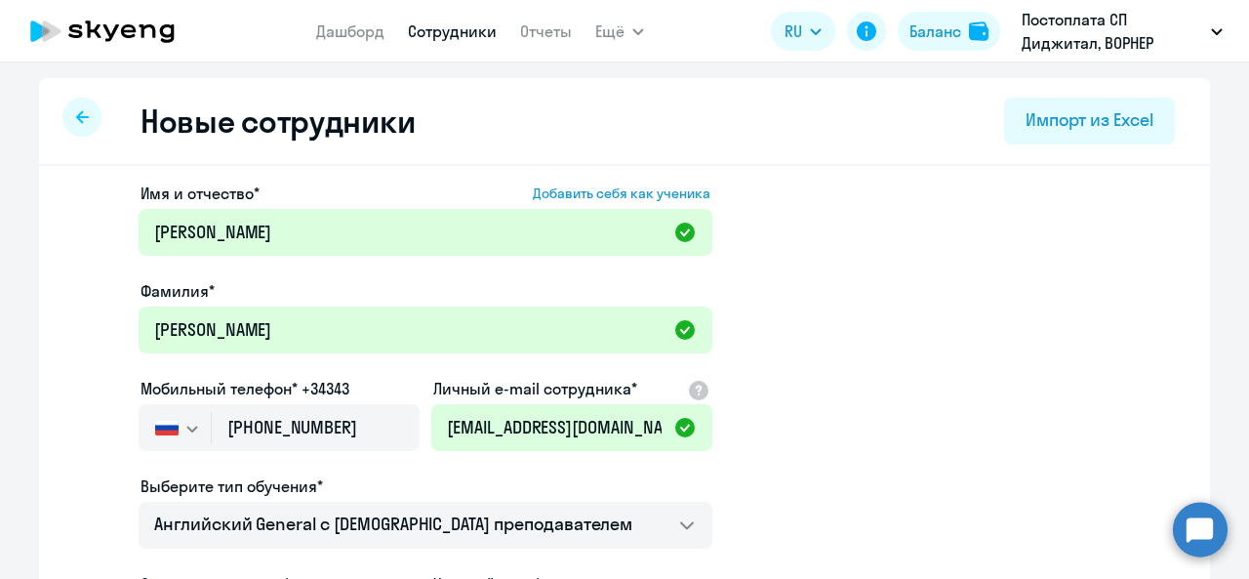
click at [976, 351] on app-new-student-form "Имя и отчество* Добавить себя как ученика [PERSON_NAME]* [PERSON_NAME] телефон*…" at bounding box center [624, 530] width 1109 height 696
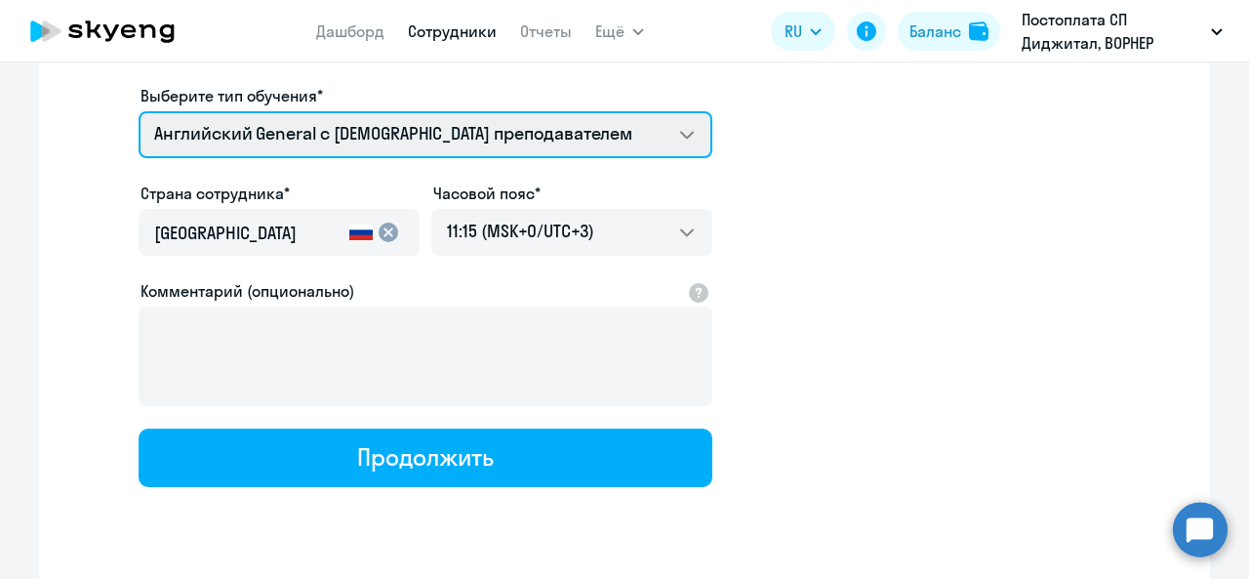
click at [404, 129] on select "Премиум [DEMOGRAPHIC_DATA] с русскоговорящим преподавателем Английский General …" at bounding box center [426, 134] width 574 height 47
select select "english_adult_not_native_speaker_premium"
click at [139, 111] on select "Премиум [DEMOGRAPHIC_DATA] с русскоговорящим преподавателем Английский General …" at bounding box center [426, 134] width 574 height 47
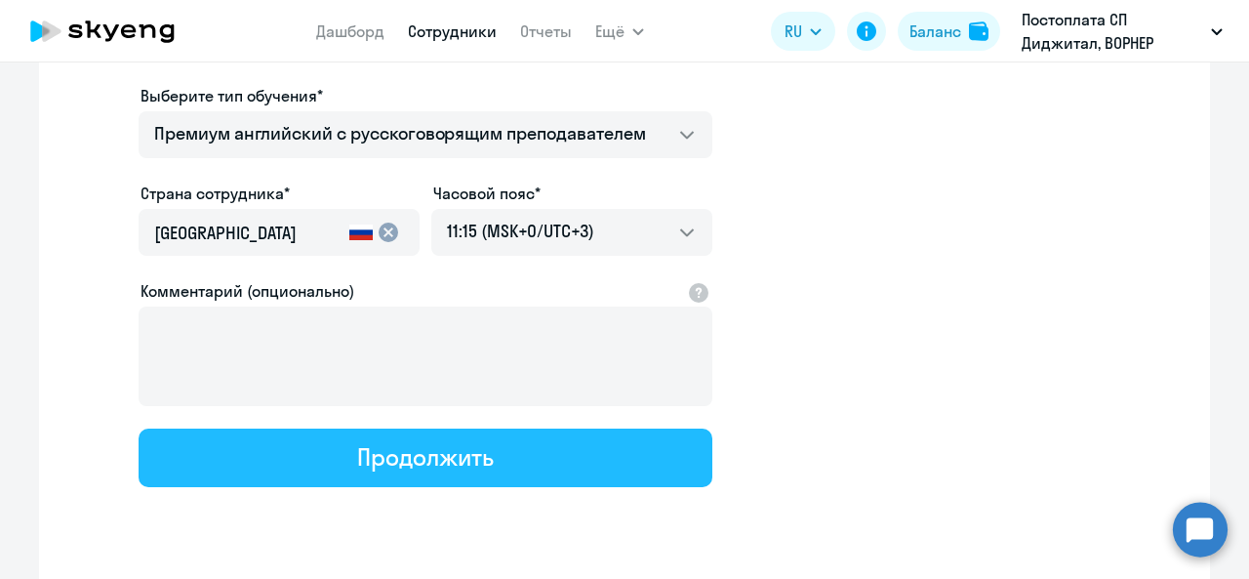
click at [383, 454] on div "Продолжить" at bounding box center [425, 456] width 136 height 31
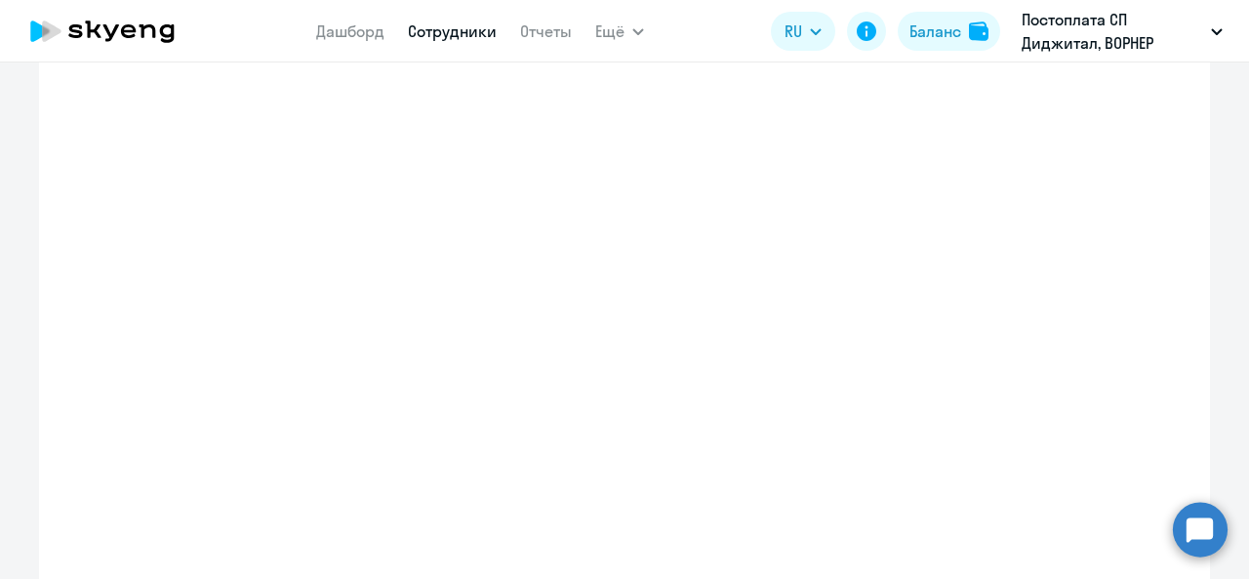
select select "english_adult_not_native_speaker_premium"
select select "3"
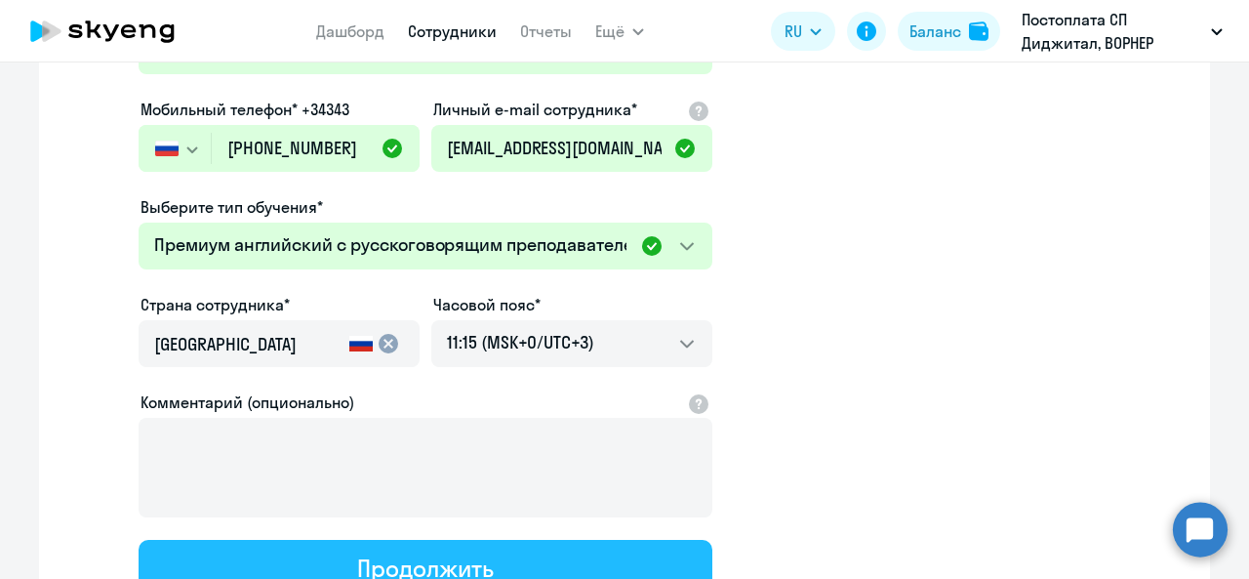
scroll to position [0, 0]
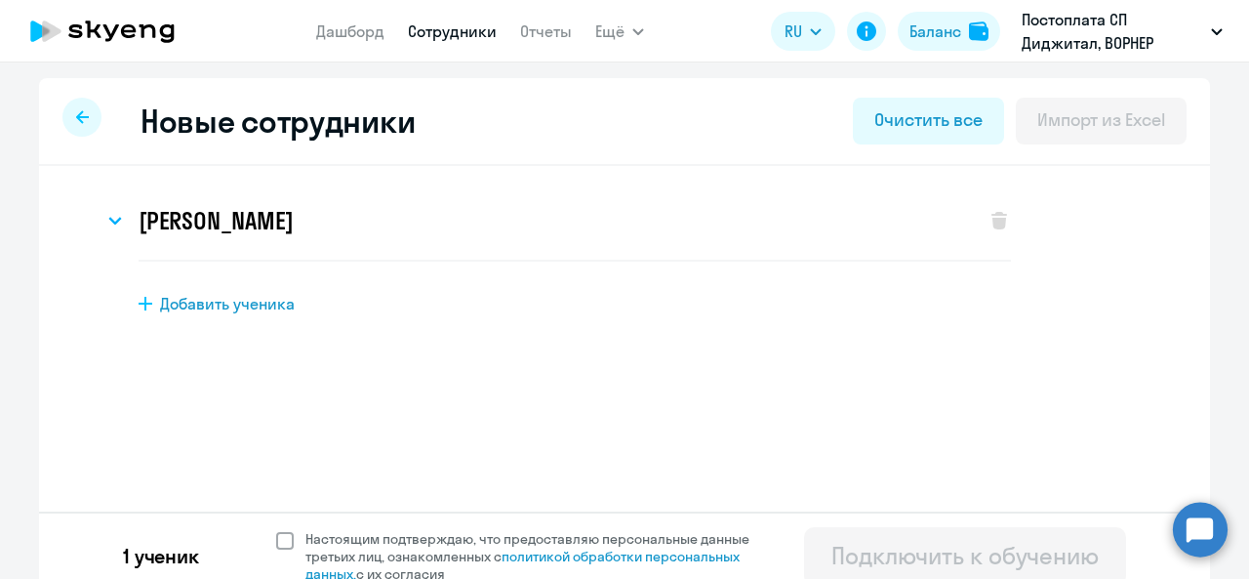
click at [282, 540] on span at bounding box center [285, 541] width 18 height 18
click at [276, 530] on input "Настоящим подтверждаю, что предоставляю персональные данные третьих лиц, ознако…" at bounding box center [275, 529] width 1 height 1
checkbox input "true"
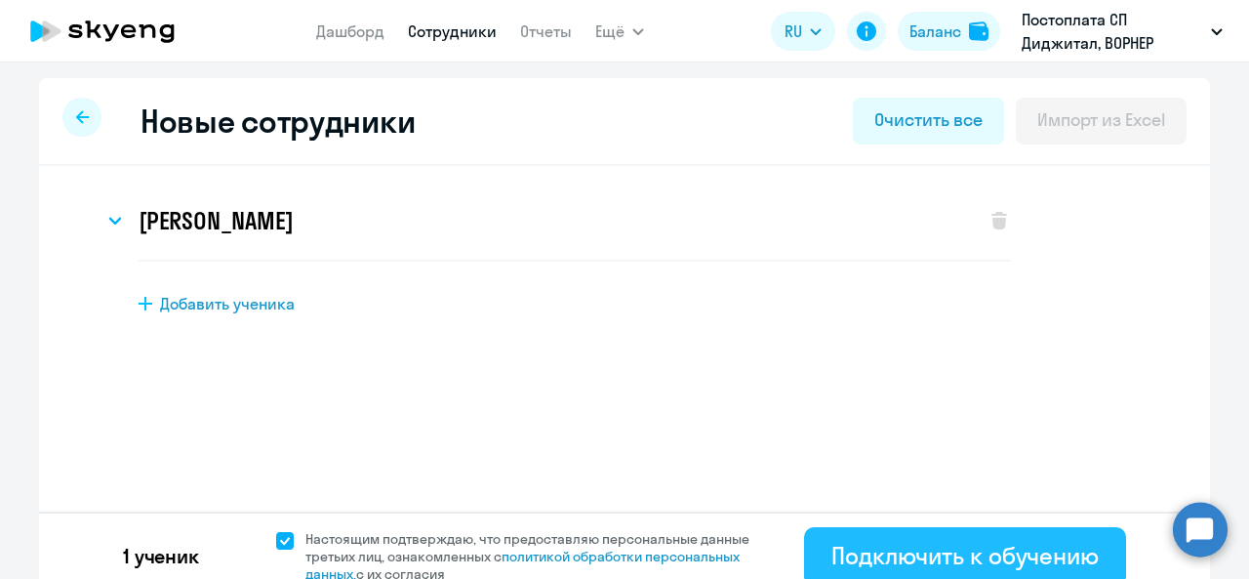
click at [890, 553] on div "Подключить к обучению" at bounding box center [965, 555] width 267 height 31
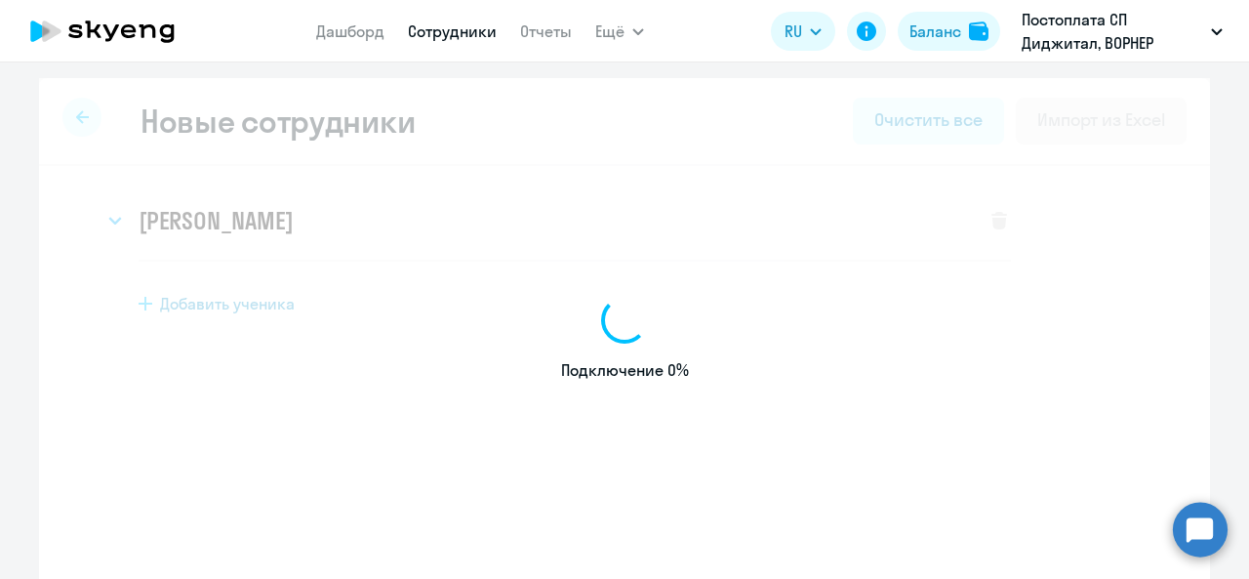
select select "english_adult_not_native_speaker"
select select "3"
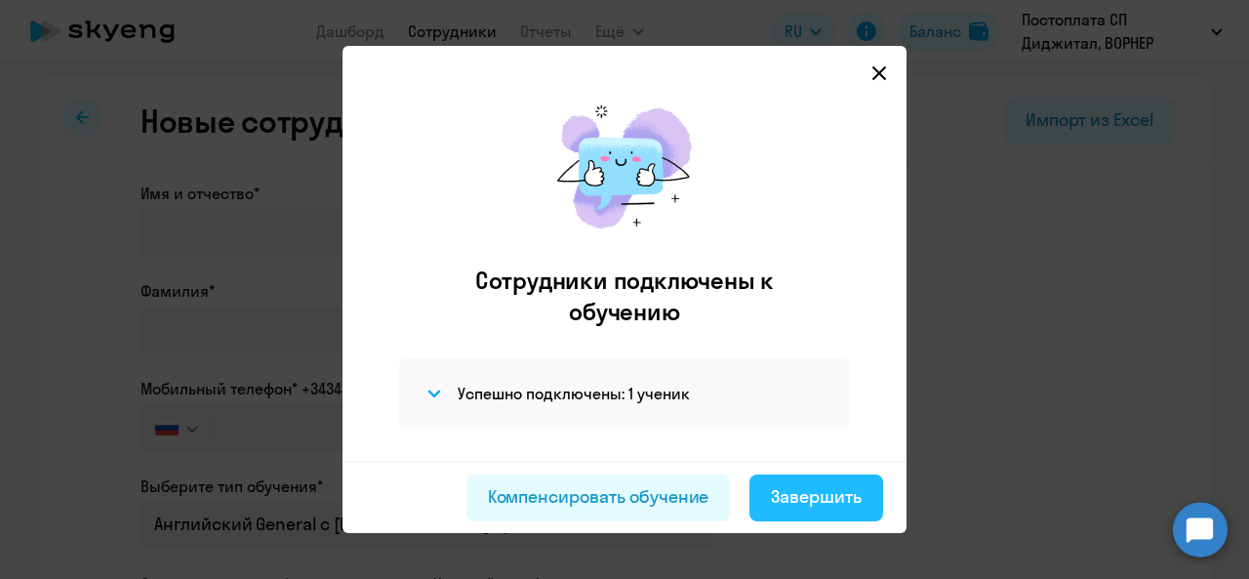
click at [841, 499] on div "Завершить" at bounding box center [816, 496] width 91 height 25
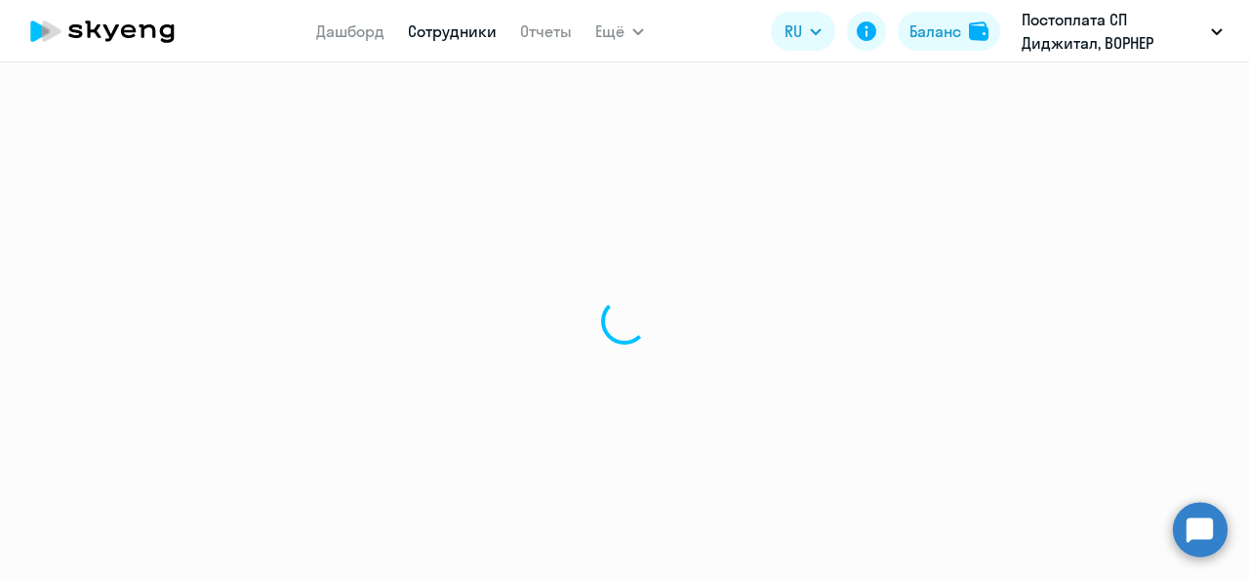
select select "30"
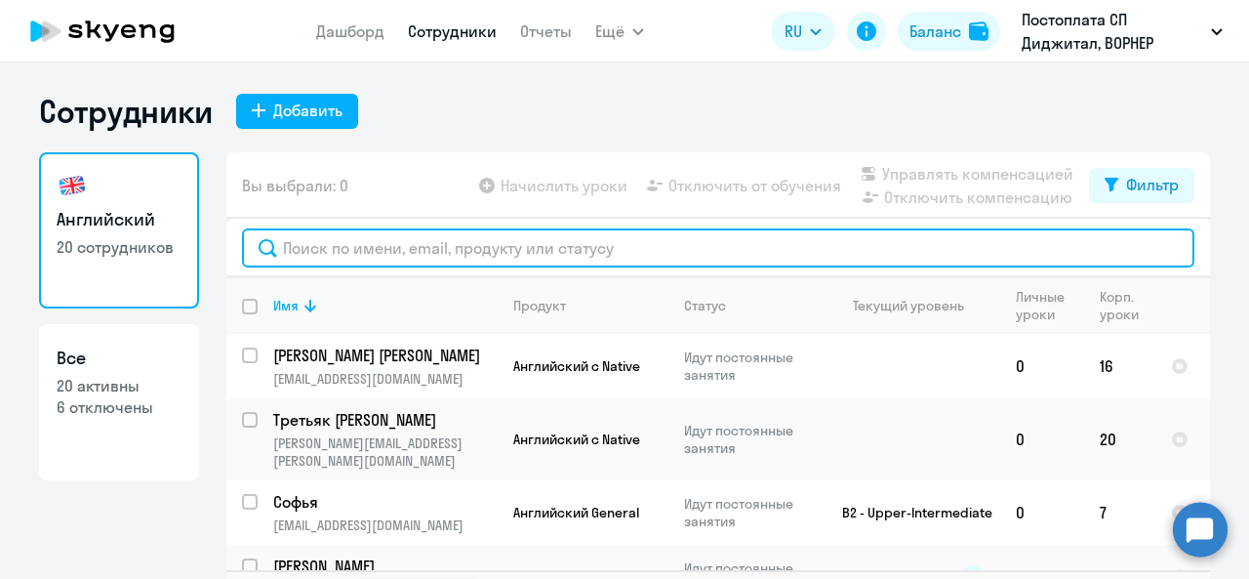
click at [511, 236] on input "text" at bounding box center [718, 247] width 953 height 39
type input "r"
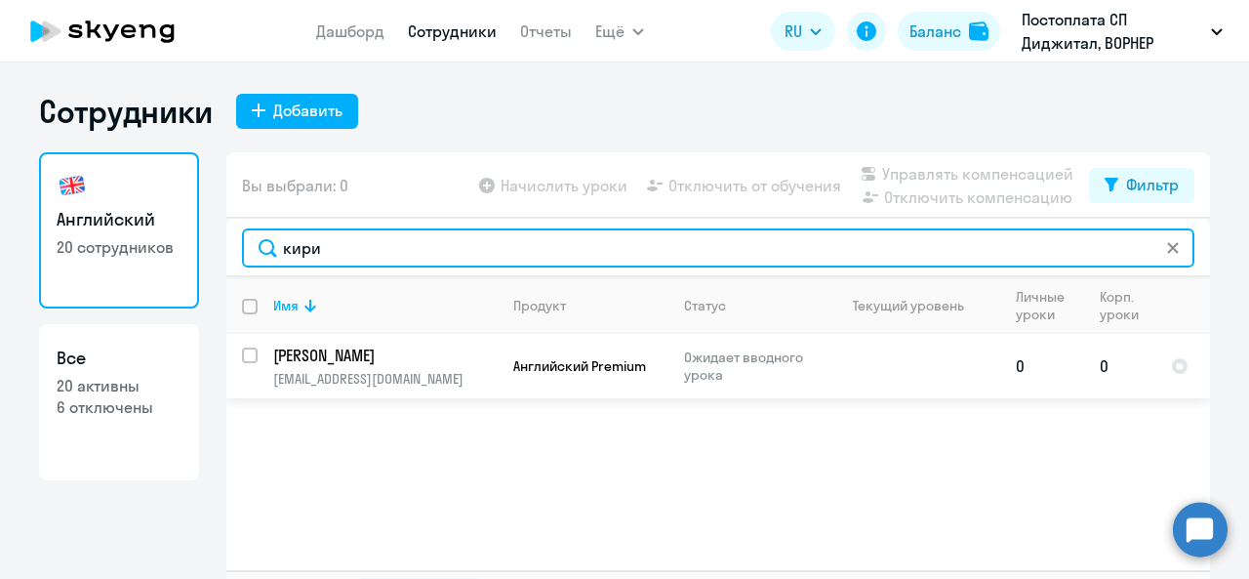
type input "кири"
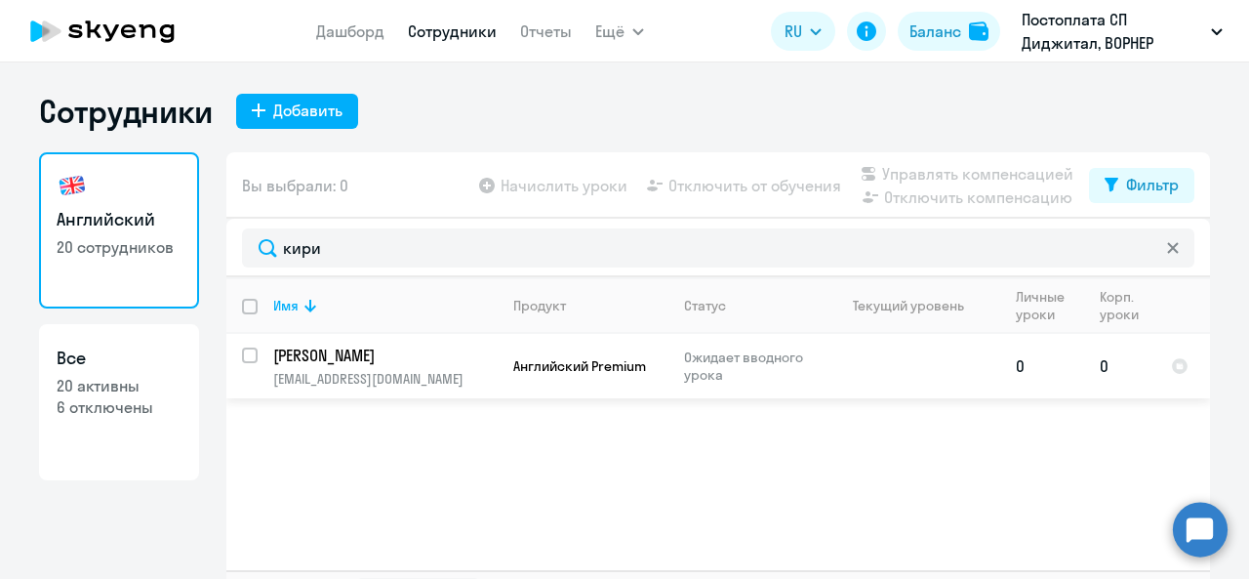
click at [352, 354] on p "[PERSON_NAME]" at bounding box center [383, 355] width 221 height 21
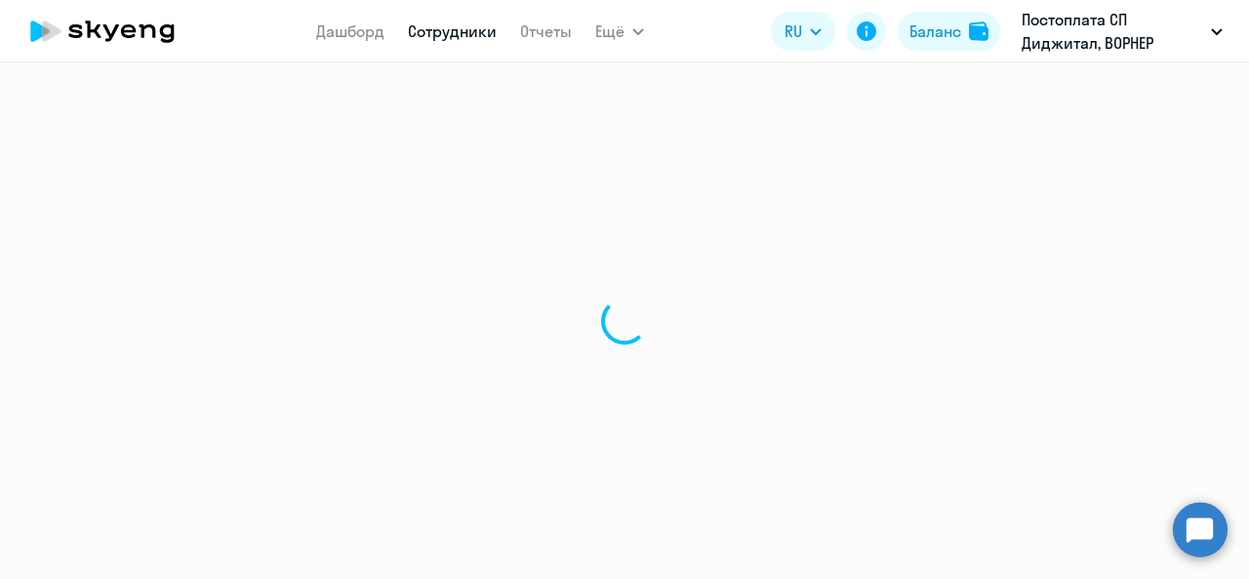
select select "english"
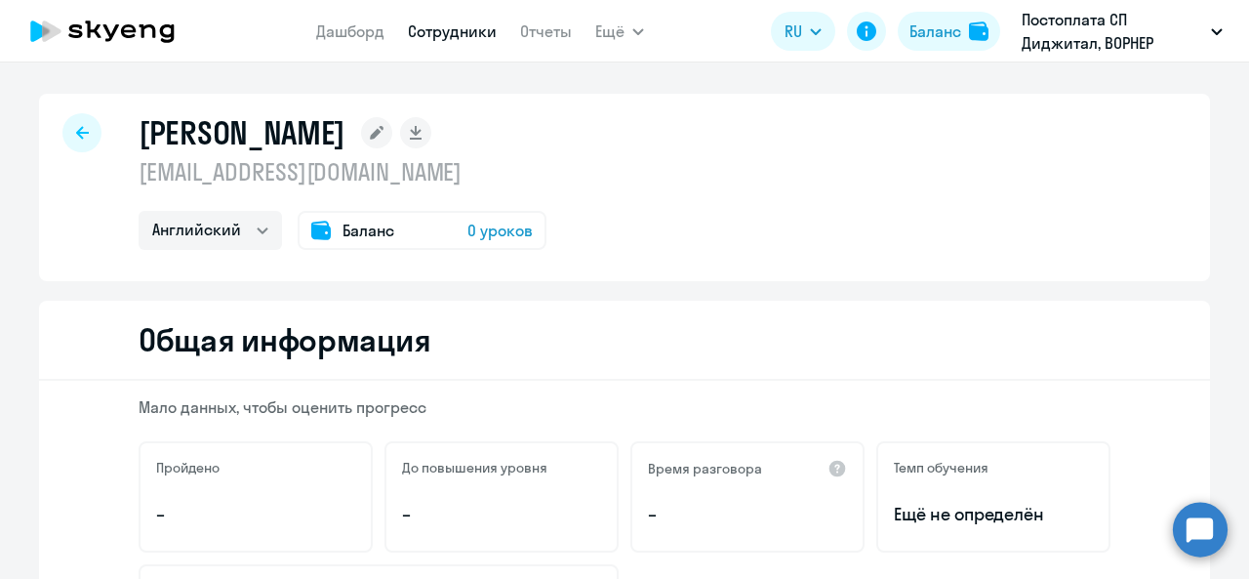
click at [75, 143] on div at bounding box center [81, 132] width 39 height 39
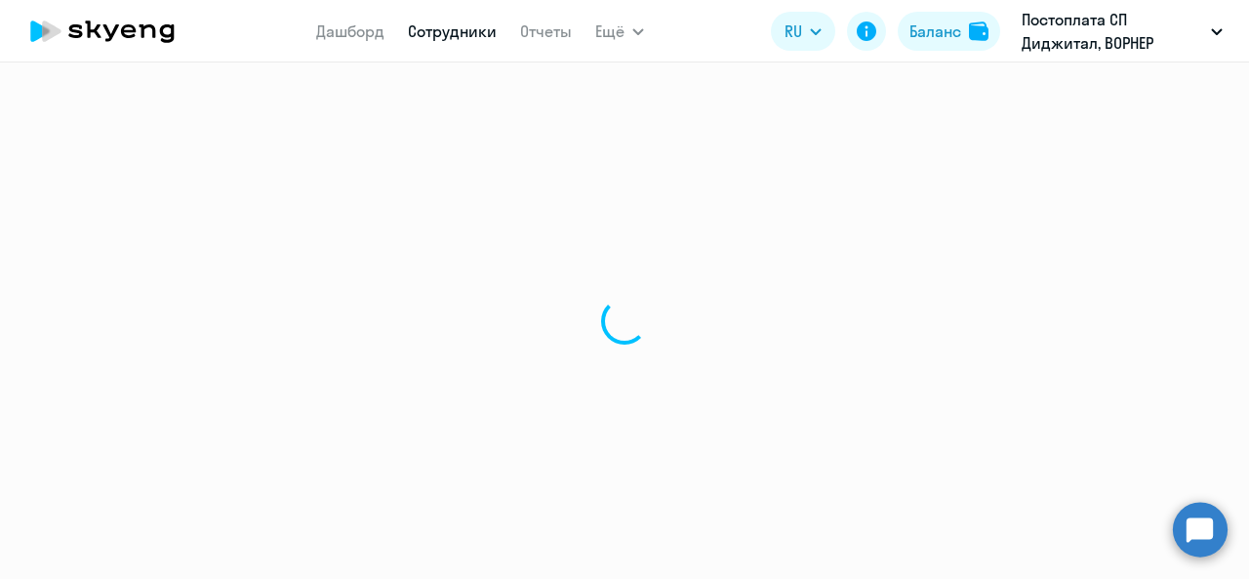
select select "30"
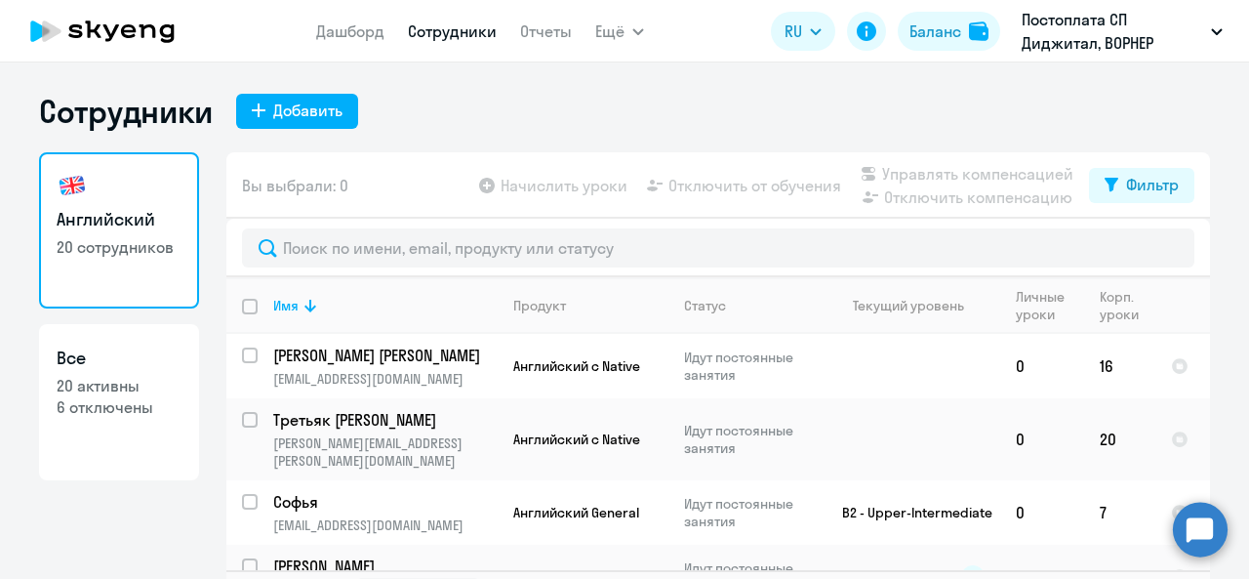
click at [573, 193] on app-table-action-button "Начислить уроки" at bounding box center [551, 185] width 152 height 23
click at [328, 39] on link "Дашборд" at bounding box center [350, 31] width 68 height 20
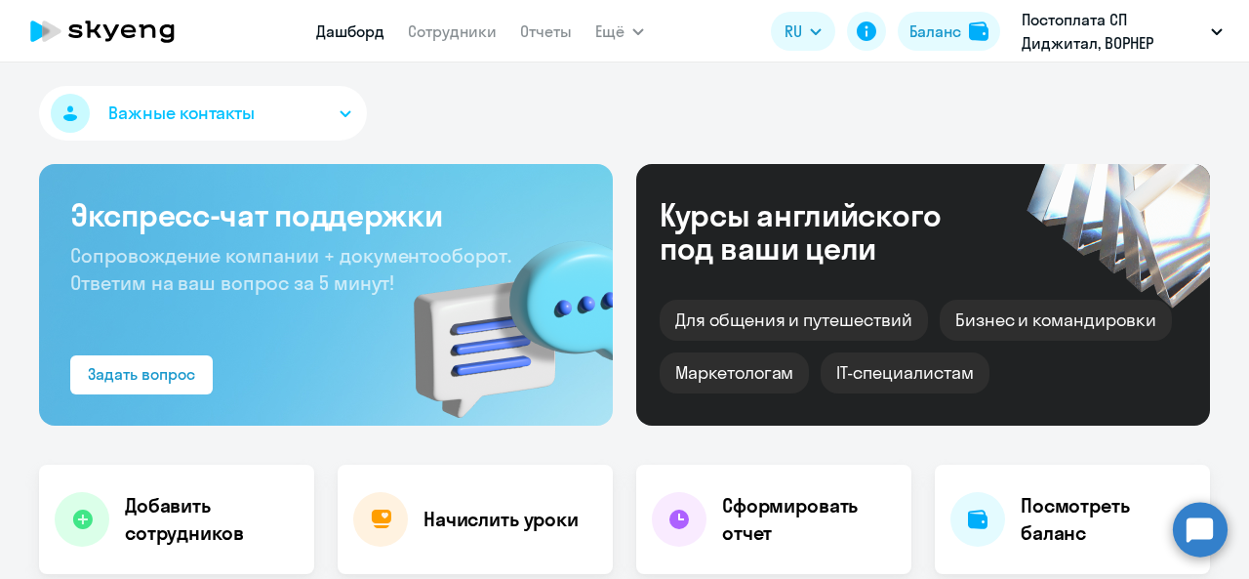
click at [449, 42] on app-menu-item-link "Сотрудники" at bounding box center [452, 32] width 89 height 24
click at [447, 38] on link "Сотрудники" at bounding box center [452, 31] width 89 height 20
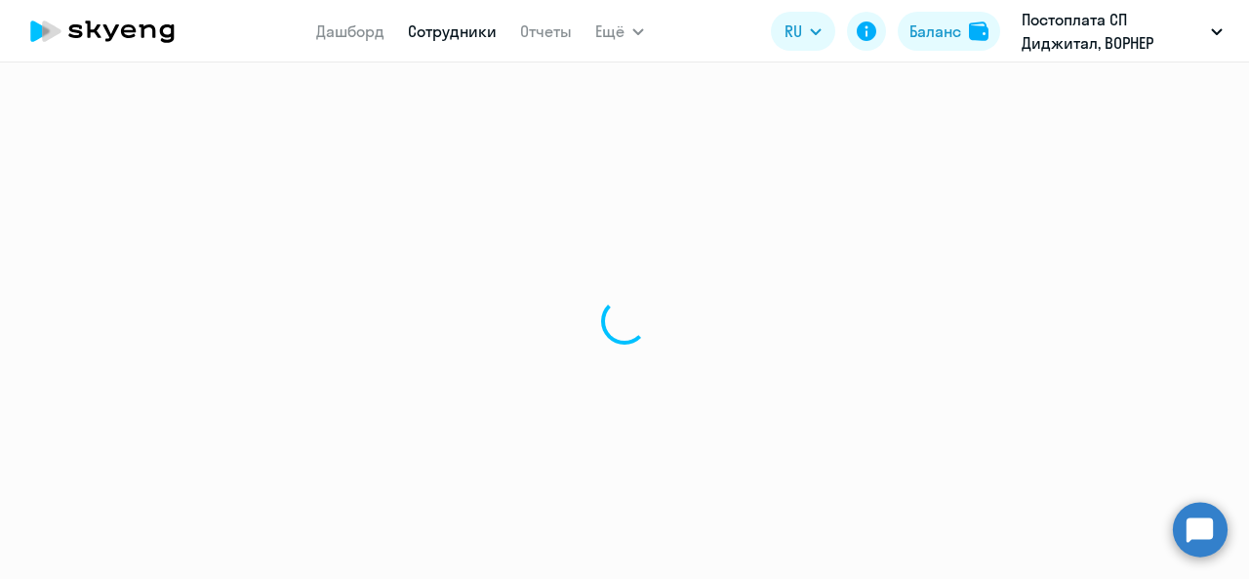
select select "30"
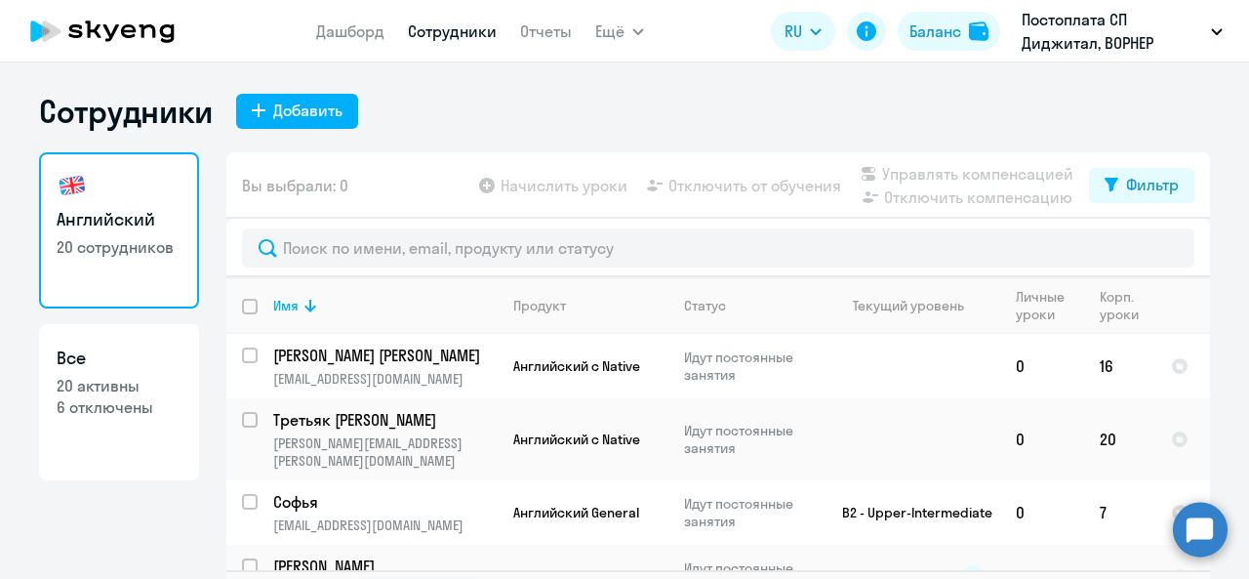
click at [547, 184] on app-table-action-button "Начислить уроки" at bounding box center [551, 185] width 152 height 23
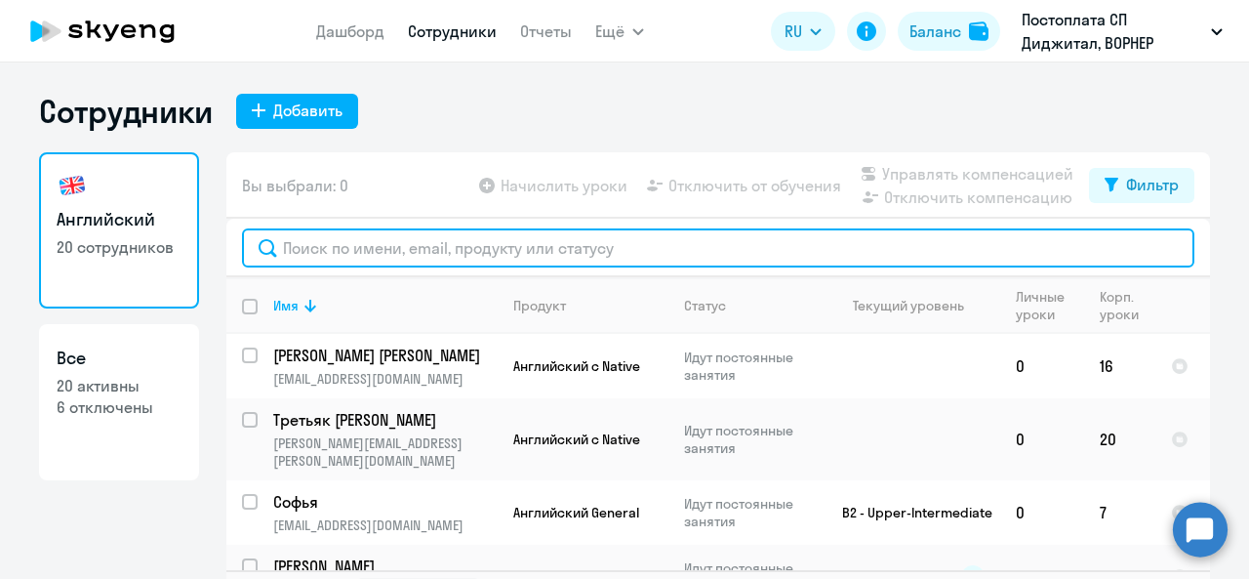
click at [339, 239] on input "text" at bounding box center [718, 247] width 953 height 39
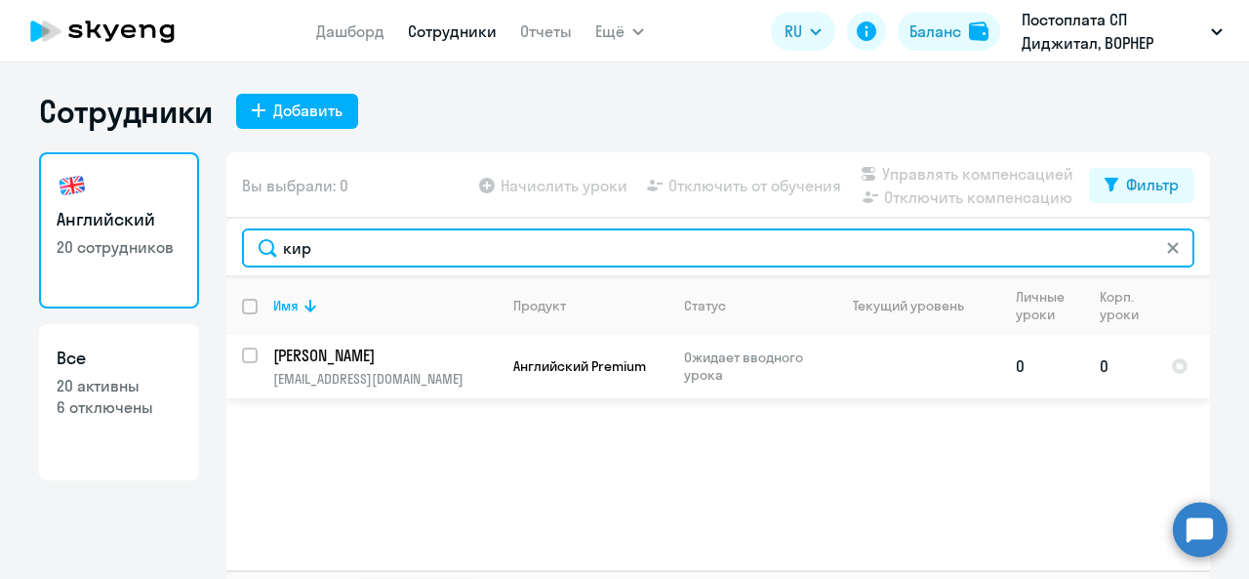
type input "кир"
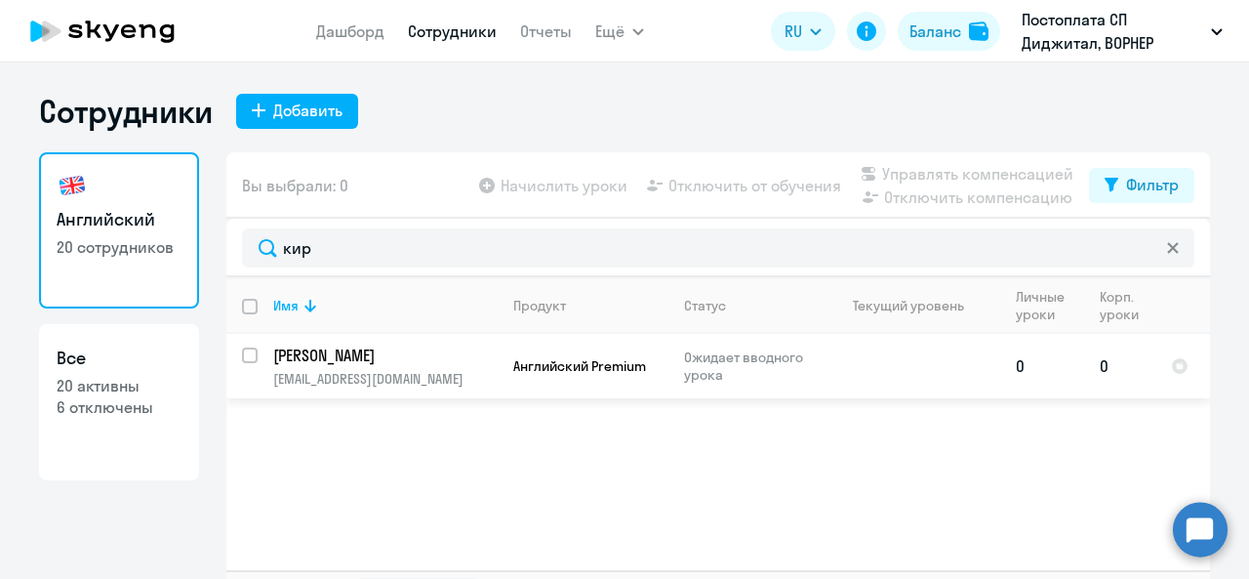
click at [250, 359] on input "select row 42871421" at bounding box center [261, 367] width 39 height 39
checkbox input "true"
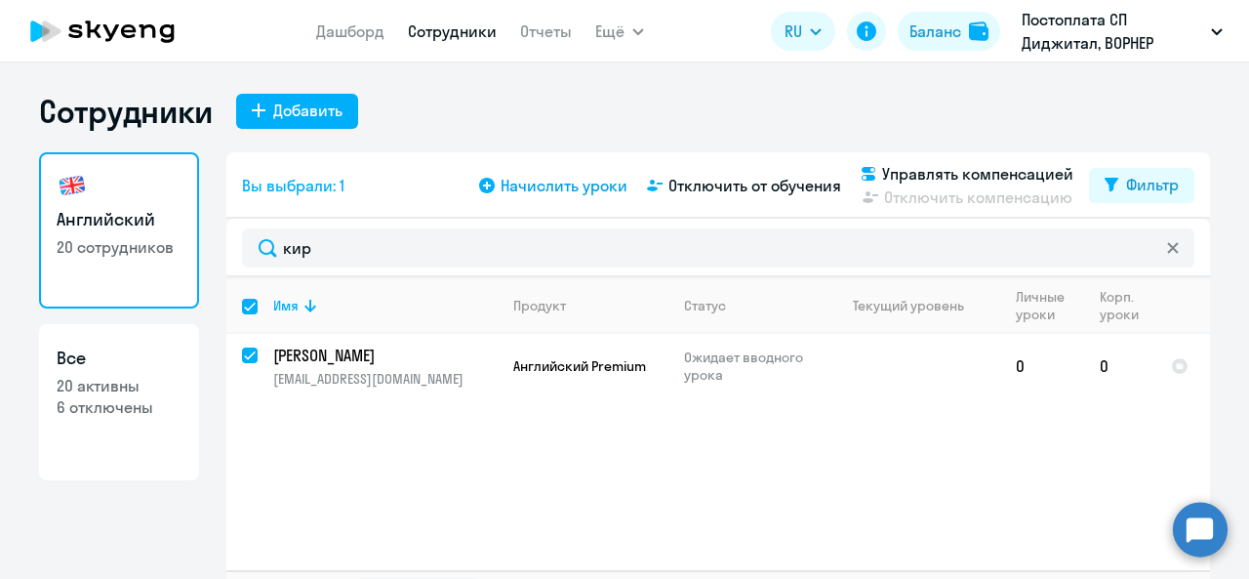
click at [528, 193] on span "Начислить уроки" at bounding box center [564, 185] width 127 height 23
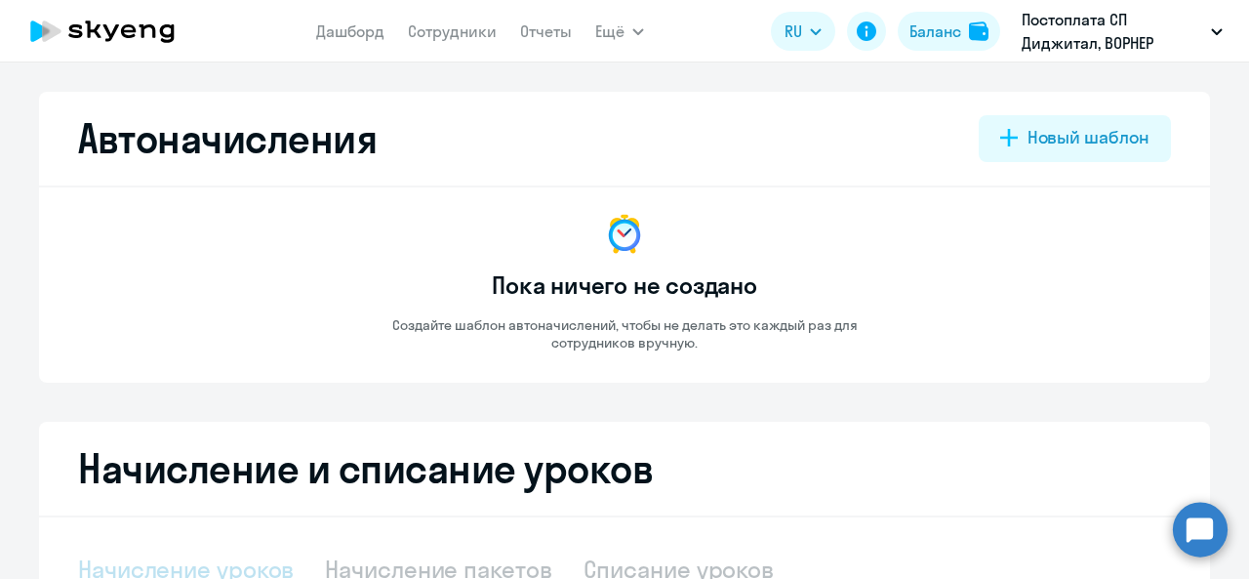
select select "10"
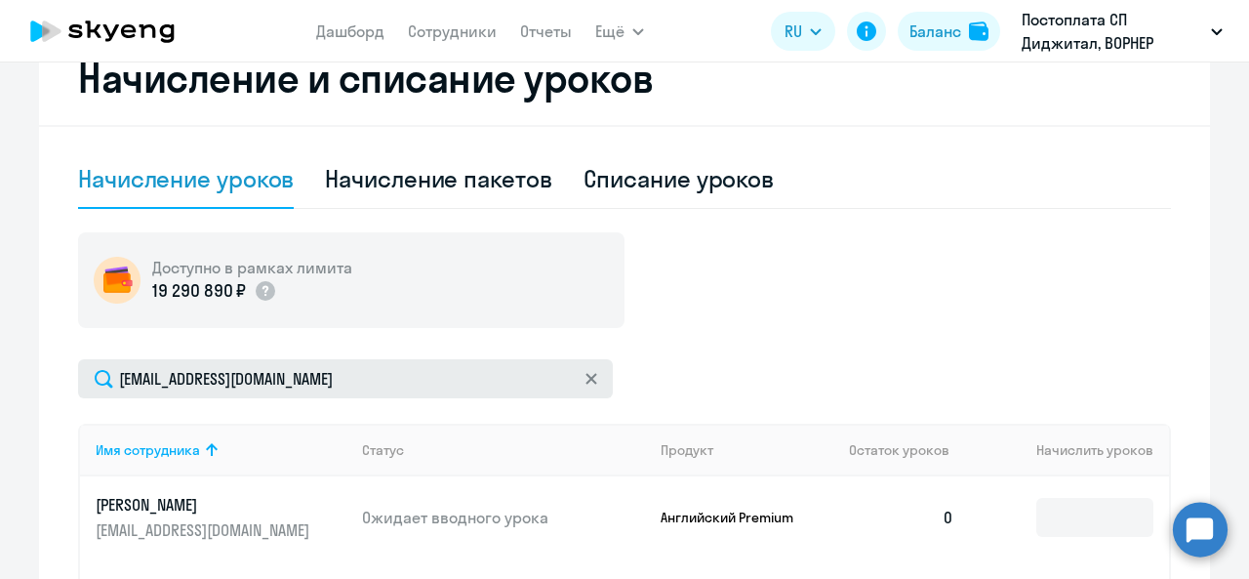
scroll to position [586, 0]
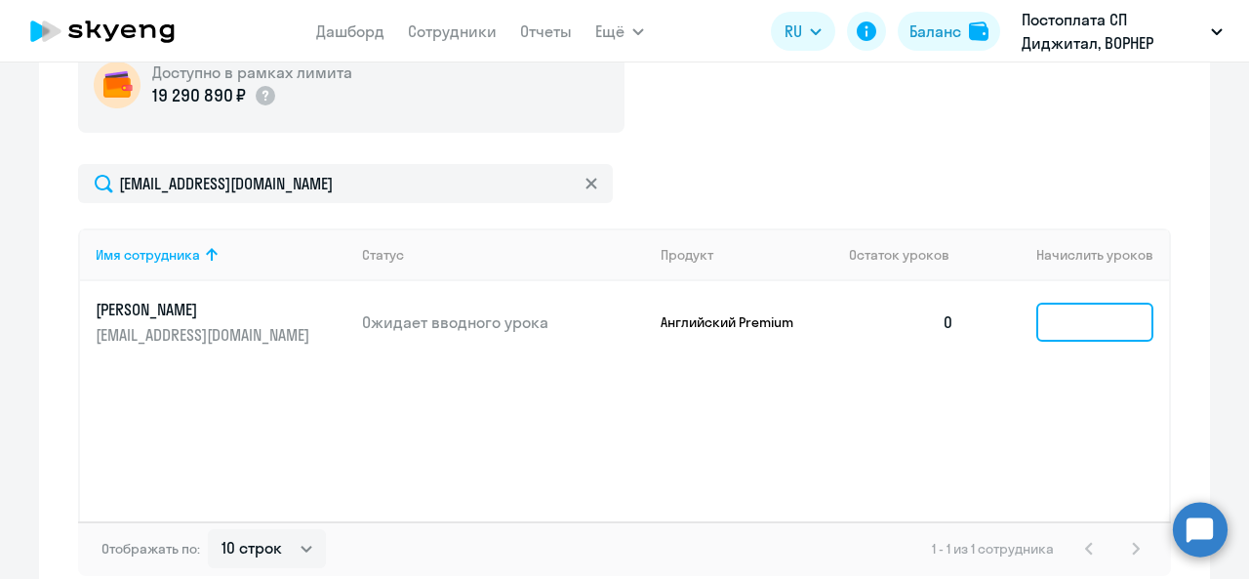
click at [1101, 310] on input at bounding box center [1095, 322] width 117 height 39
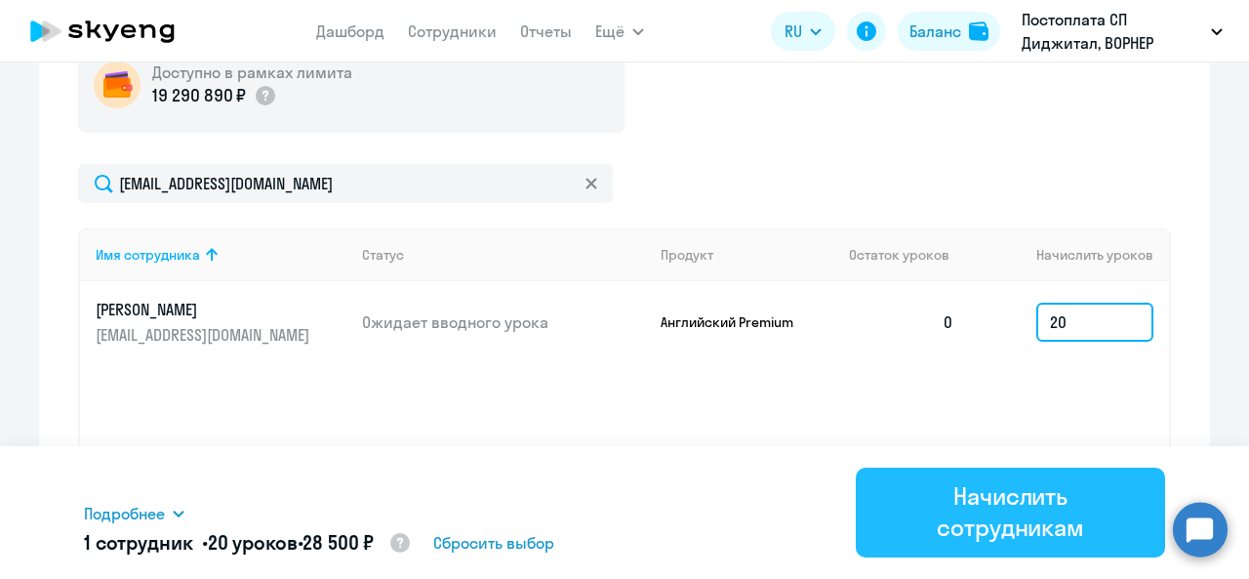
type input "20"
click at [1017, 498] on div "Начислить сотрудникам" at bounding box center [1010, 511] width 255 height 62
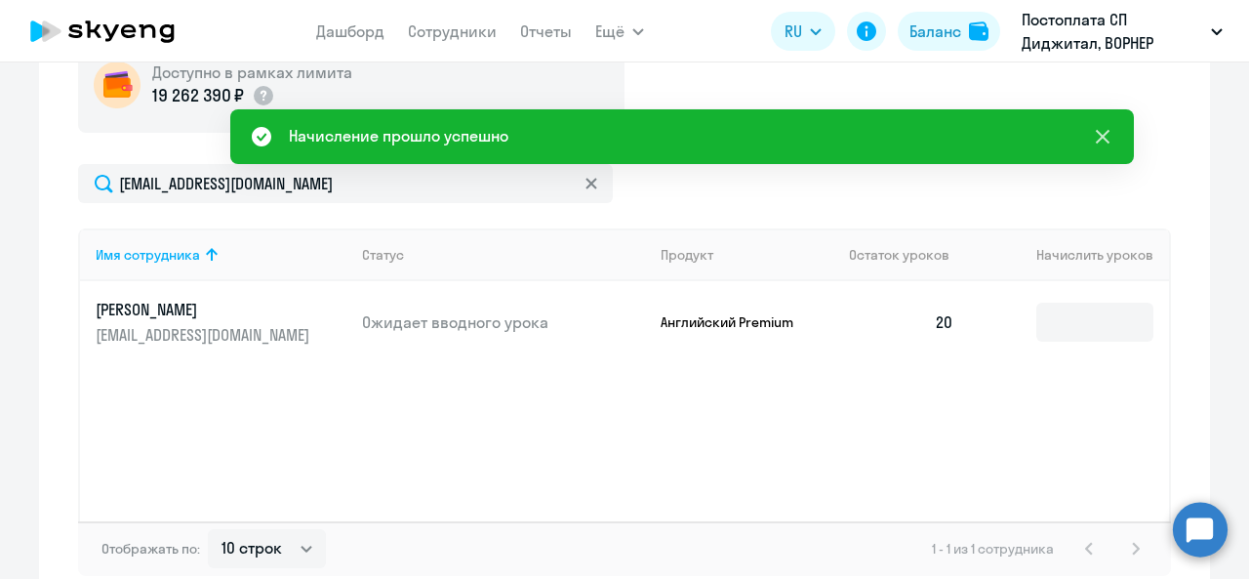
click at [1097, 135] on icon at bounding box center [1102, 136] width 23 height 23
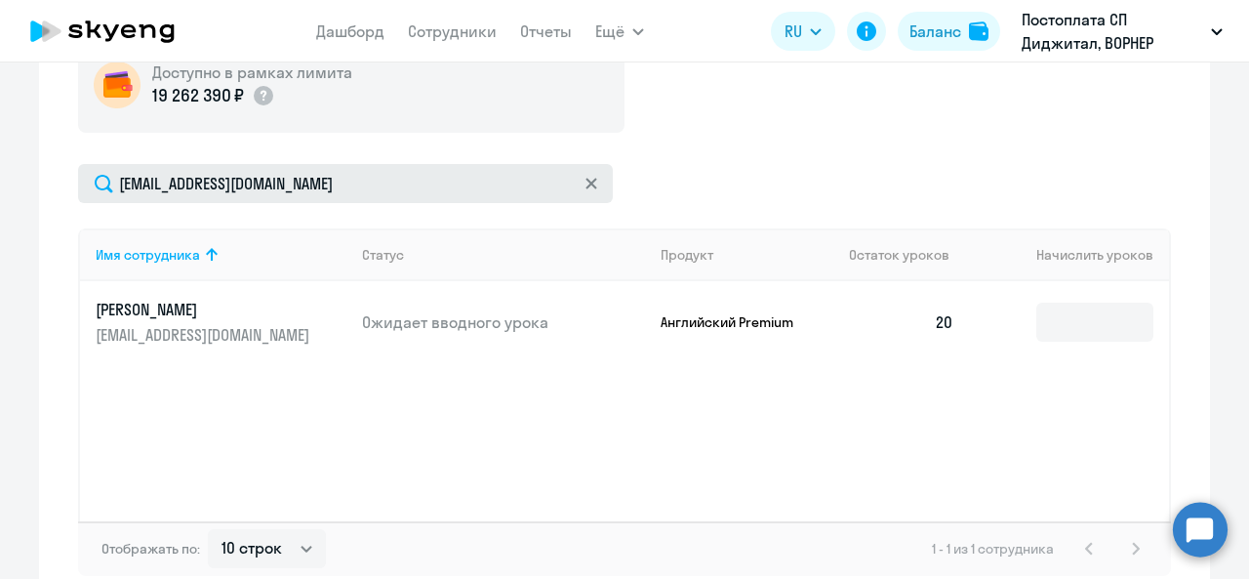
drag, startPoint x: 583, startPoint y: 188, endPoint x: 552, endPoint y: 190, distance: 30.3
click at [586, 188] on icon at bounding box center [592, 184] width 12 height 12
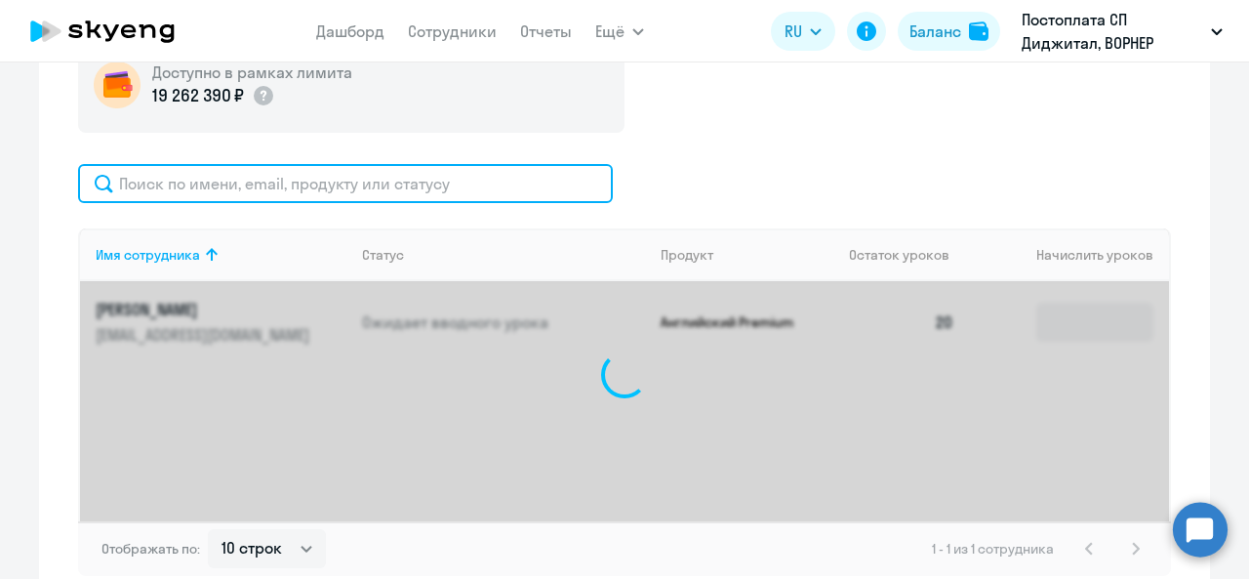
click at [478, 184] on input "text" at bounding box center [345, 183] width 535 height 39
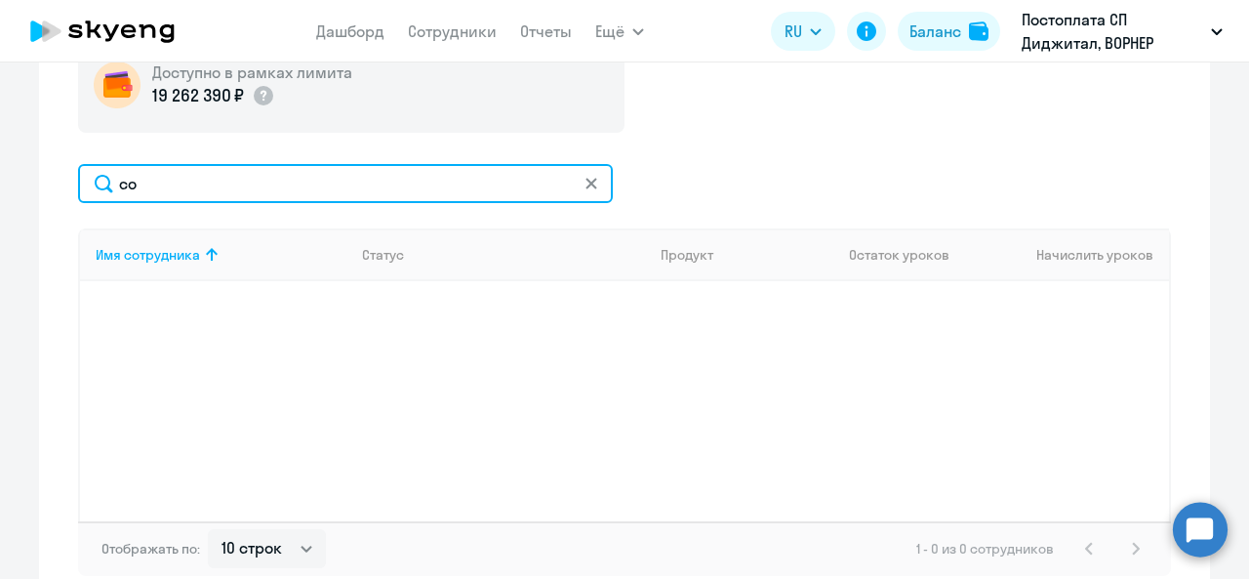
type input "с"
type input "сол"
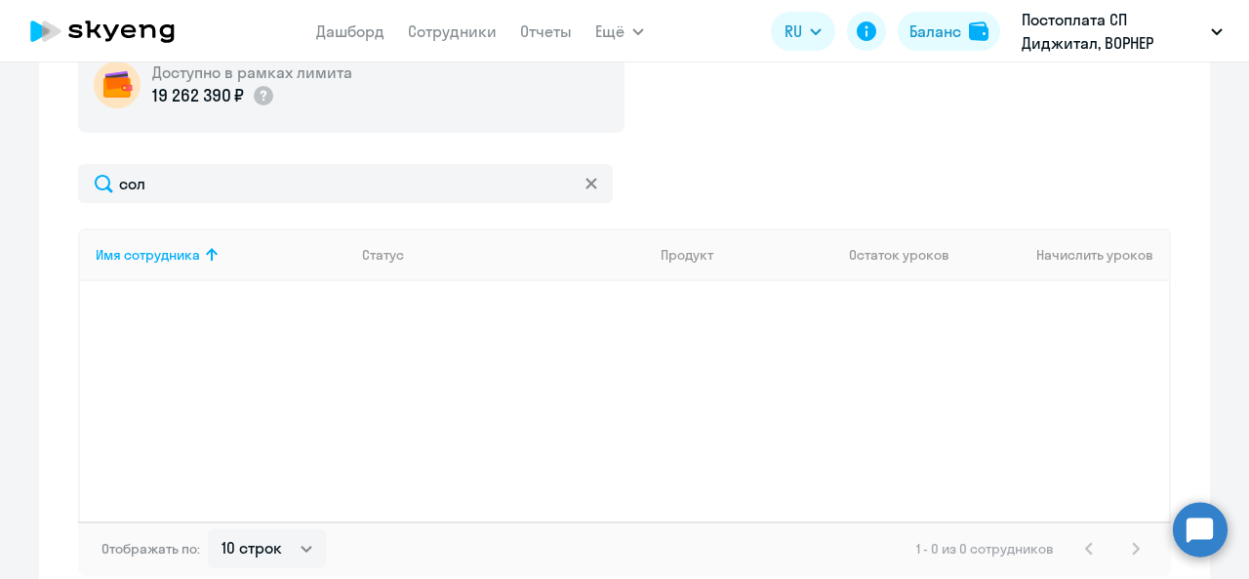
click at [592, 184] on svg-icon at bounding box center [592, 184] width 16 height 16
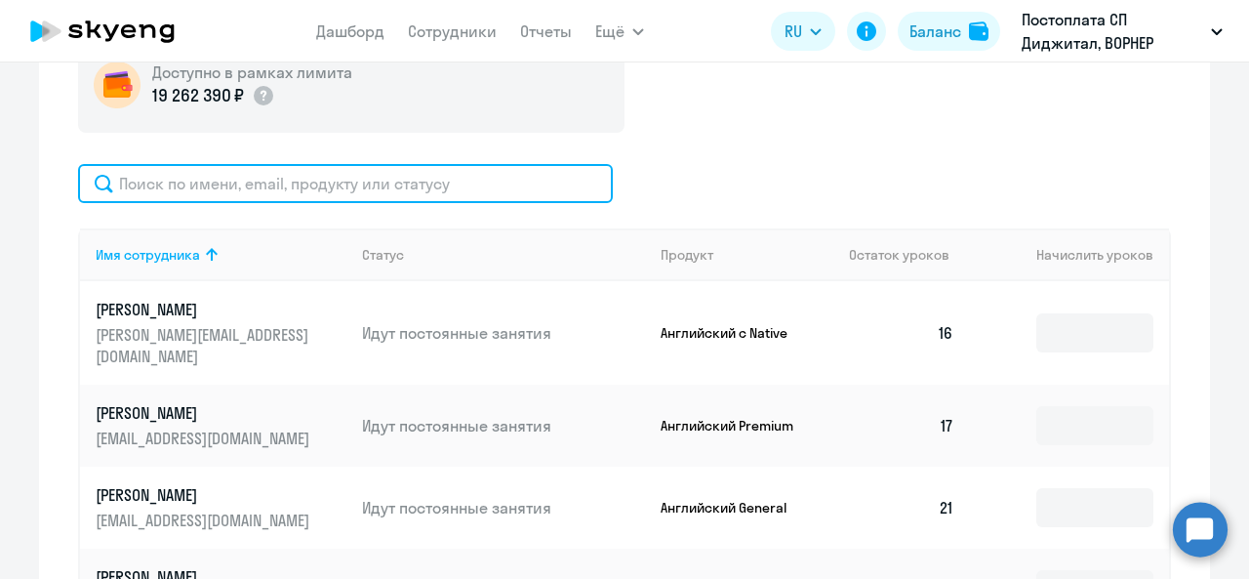
click at [539, 185] on input "text" at bounding box center [345, 183] width 535 height 39
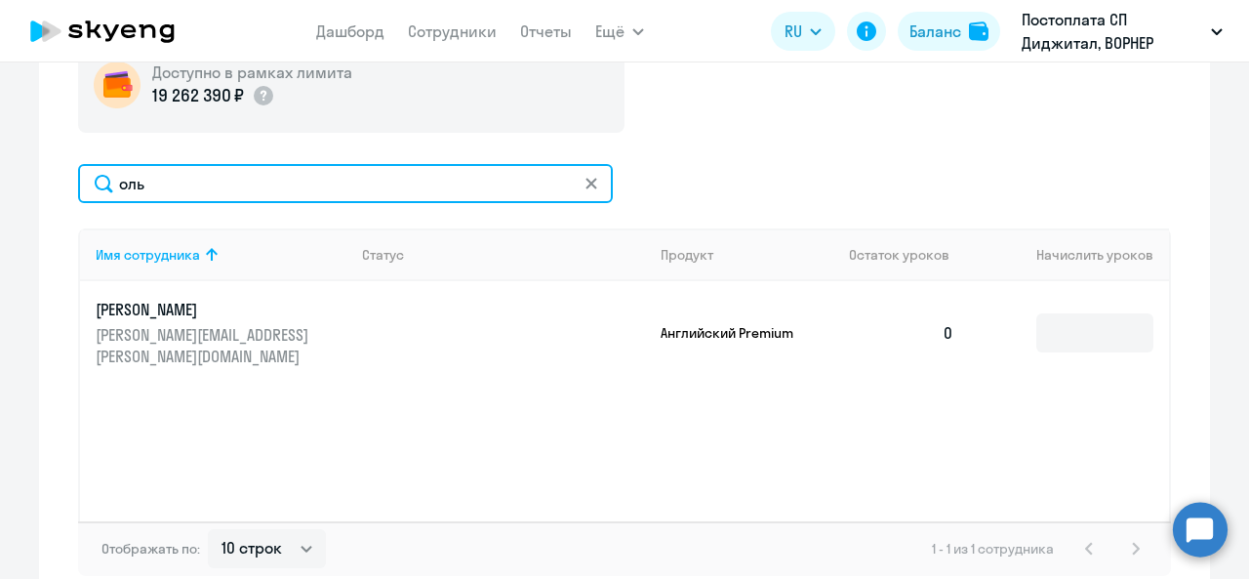
type input "оль"
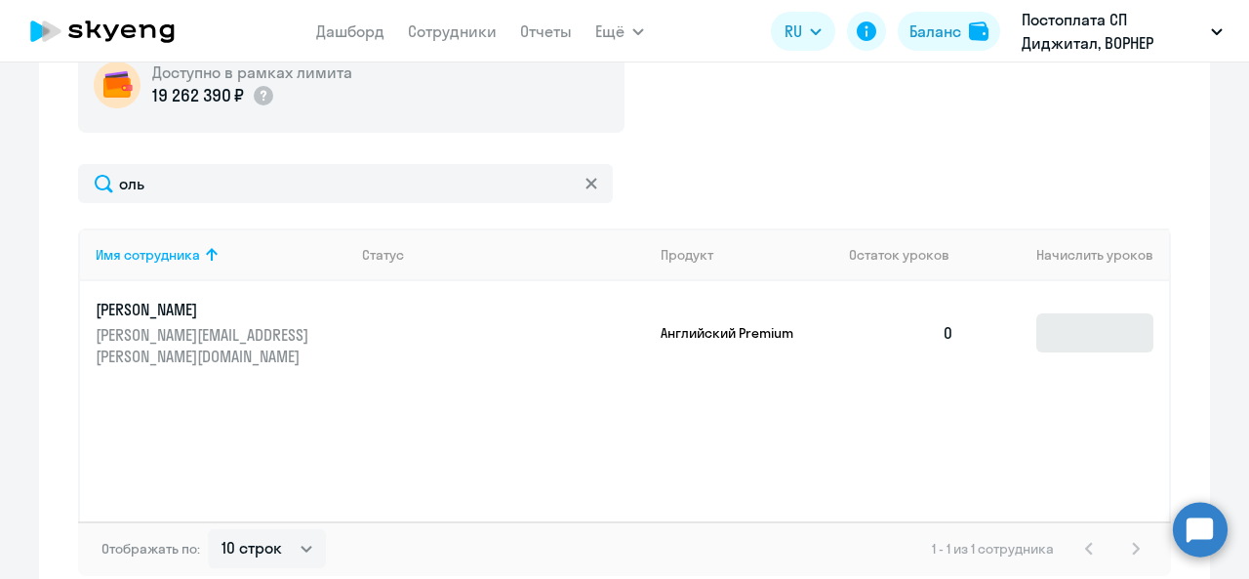
click at [1030, 321] on td at bounding box center [1069, 332] width 199 height 103
click at [1057, 329] on input at bounding box center [1095, 332] width 117 height 39
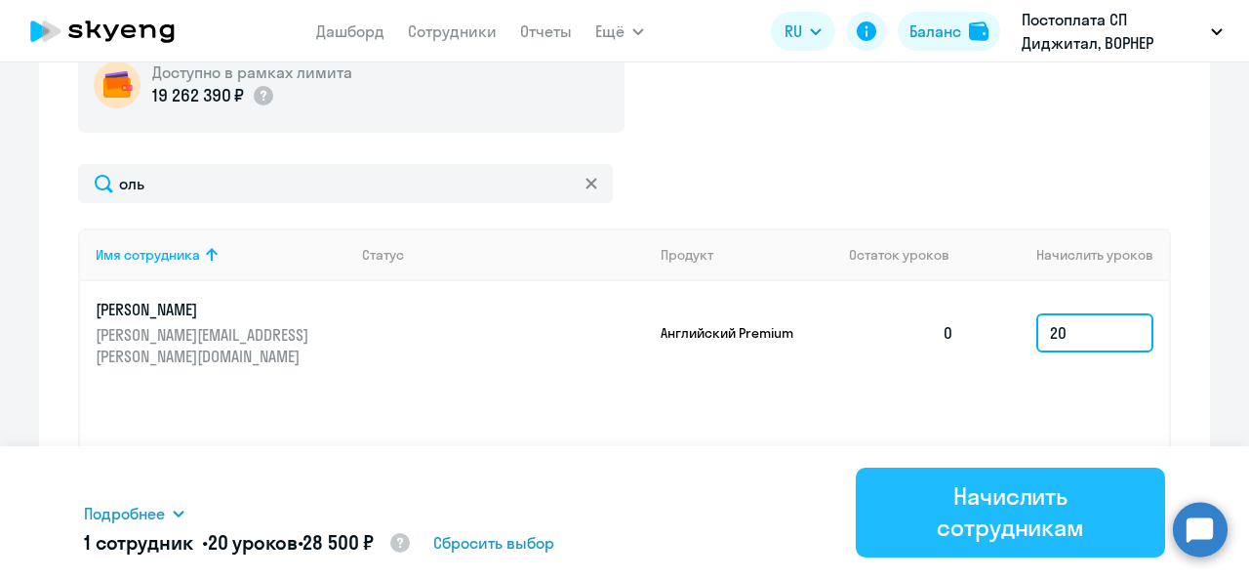
type input "20"
click at [1025, 499] on div "Начислить сотрудникам" at bounding box center [1010, 511] width 255 height 62
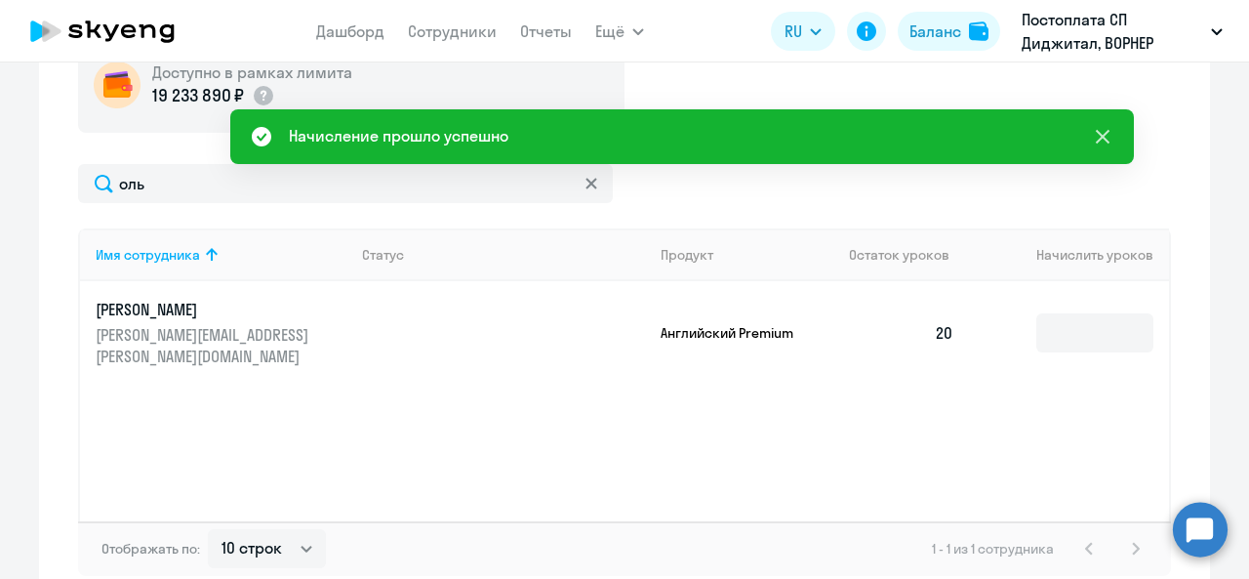
click at [1098, 136] on icon at bounding box center [1102, 136] width 23 height 23
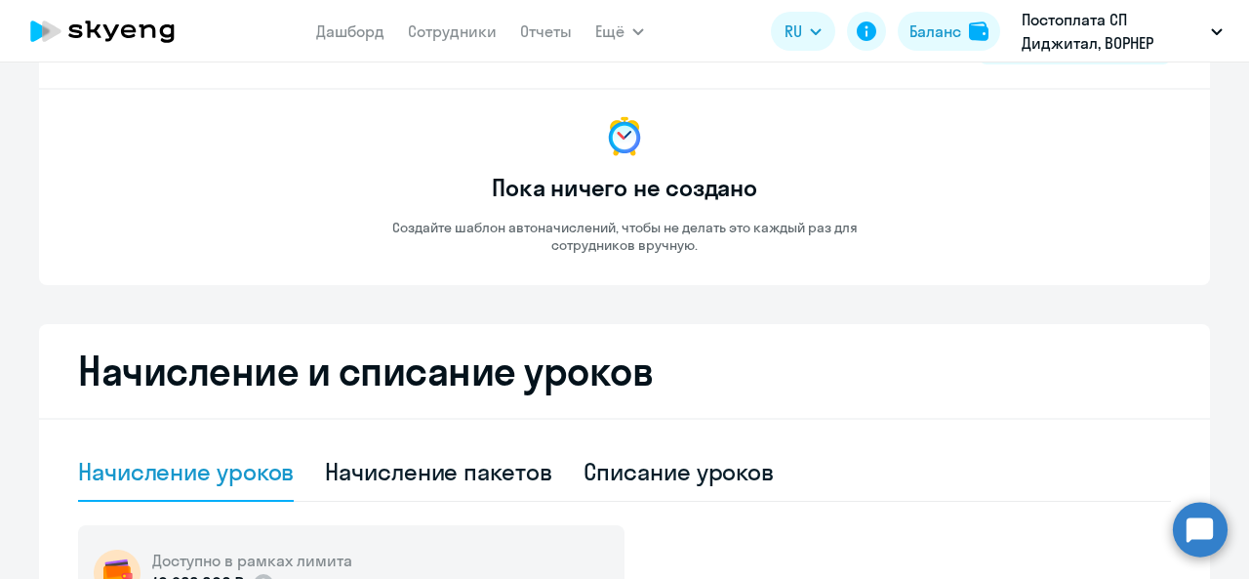
scroll to position [0, 0]
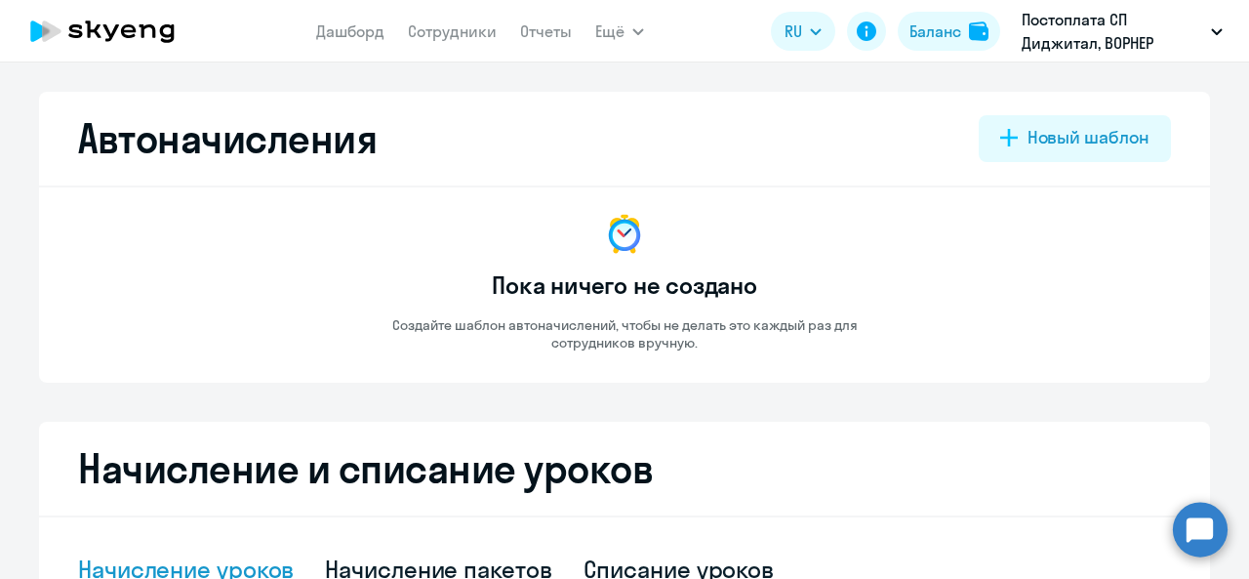
drag, startPoint x: 129, startPoint y: 34, endPoint x: 140, endPoint y: 38, distance: 11.4
click at [128, 34] on icon at bounding box center [103, 31] width 172 height 49
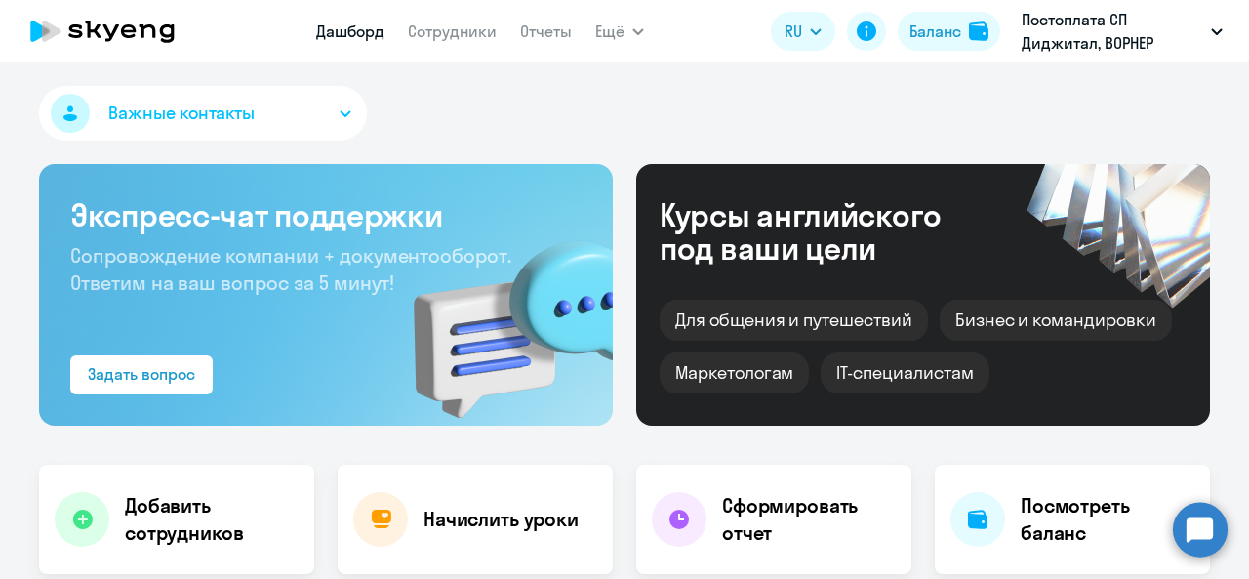
select select "30"
